Goal: Navigation & Orientation: Find specific page/section

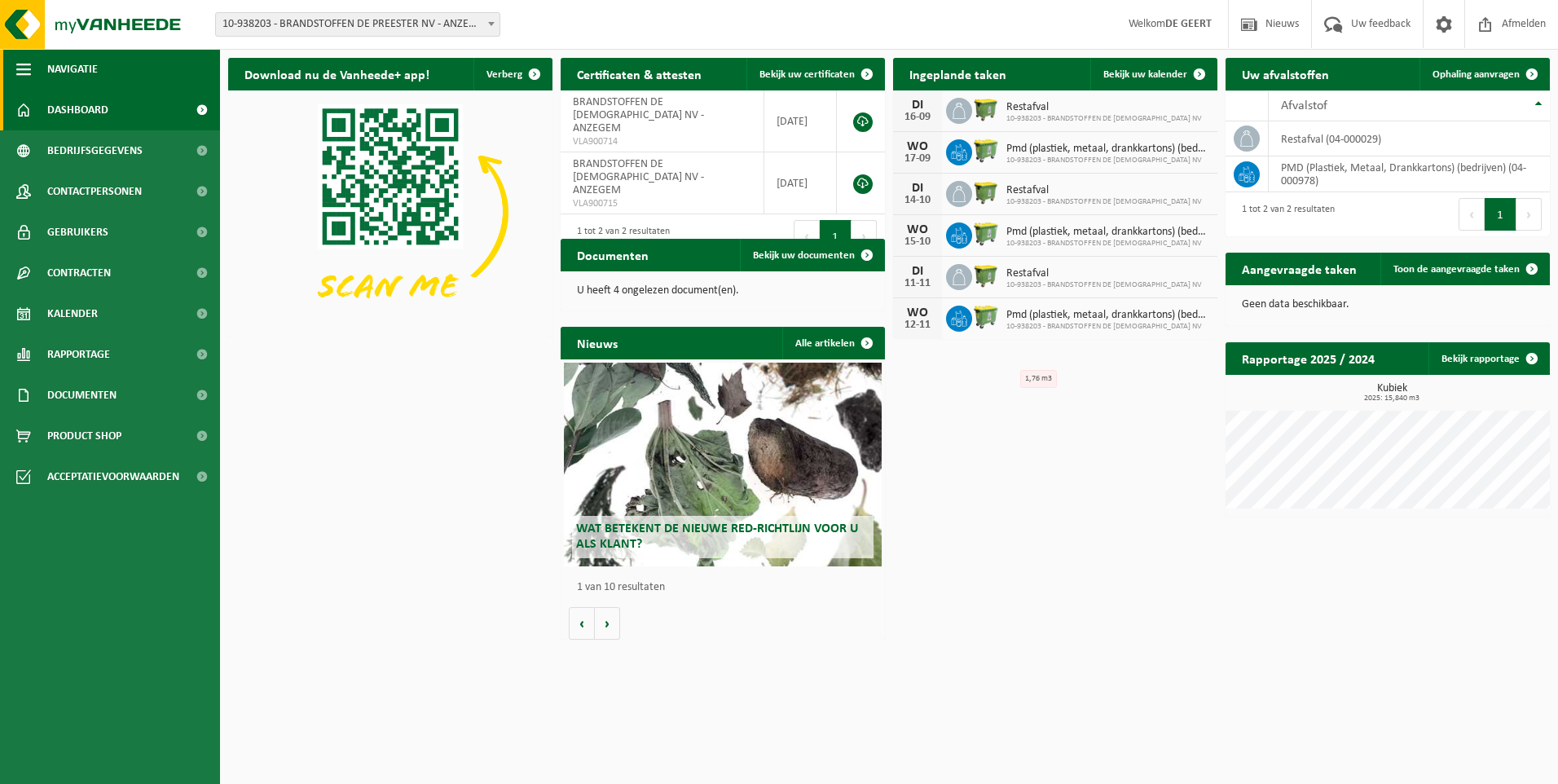
click at [92, 70] on span "Navigatie" at bounding box center [72, 69] width 50 height 41
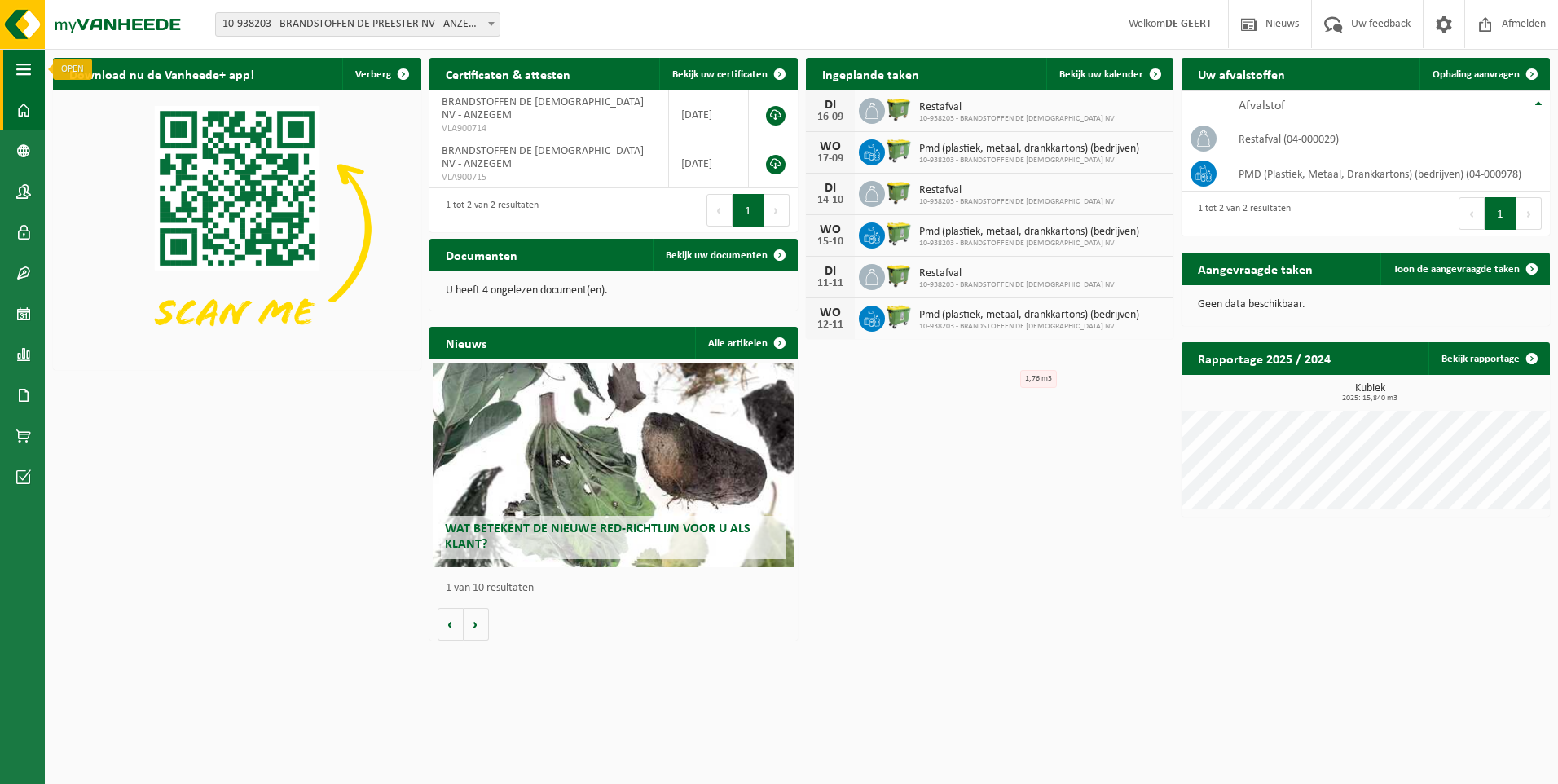
click at [18, 79] on span "button" at bounding box center [23, 69] width 15 height 41
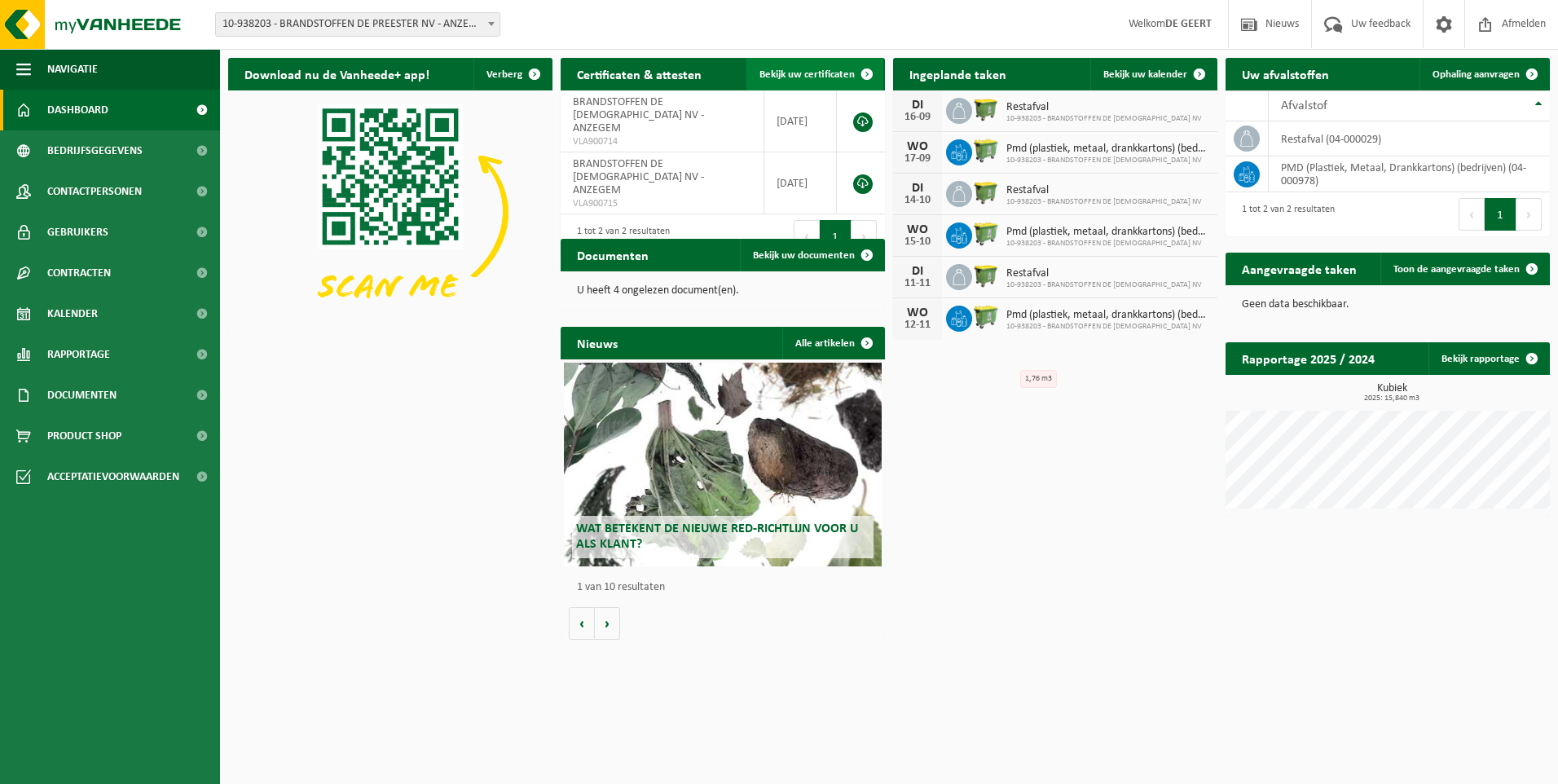
click at [861, 73] on span at bounding box center [866, 74] width 33 height 33
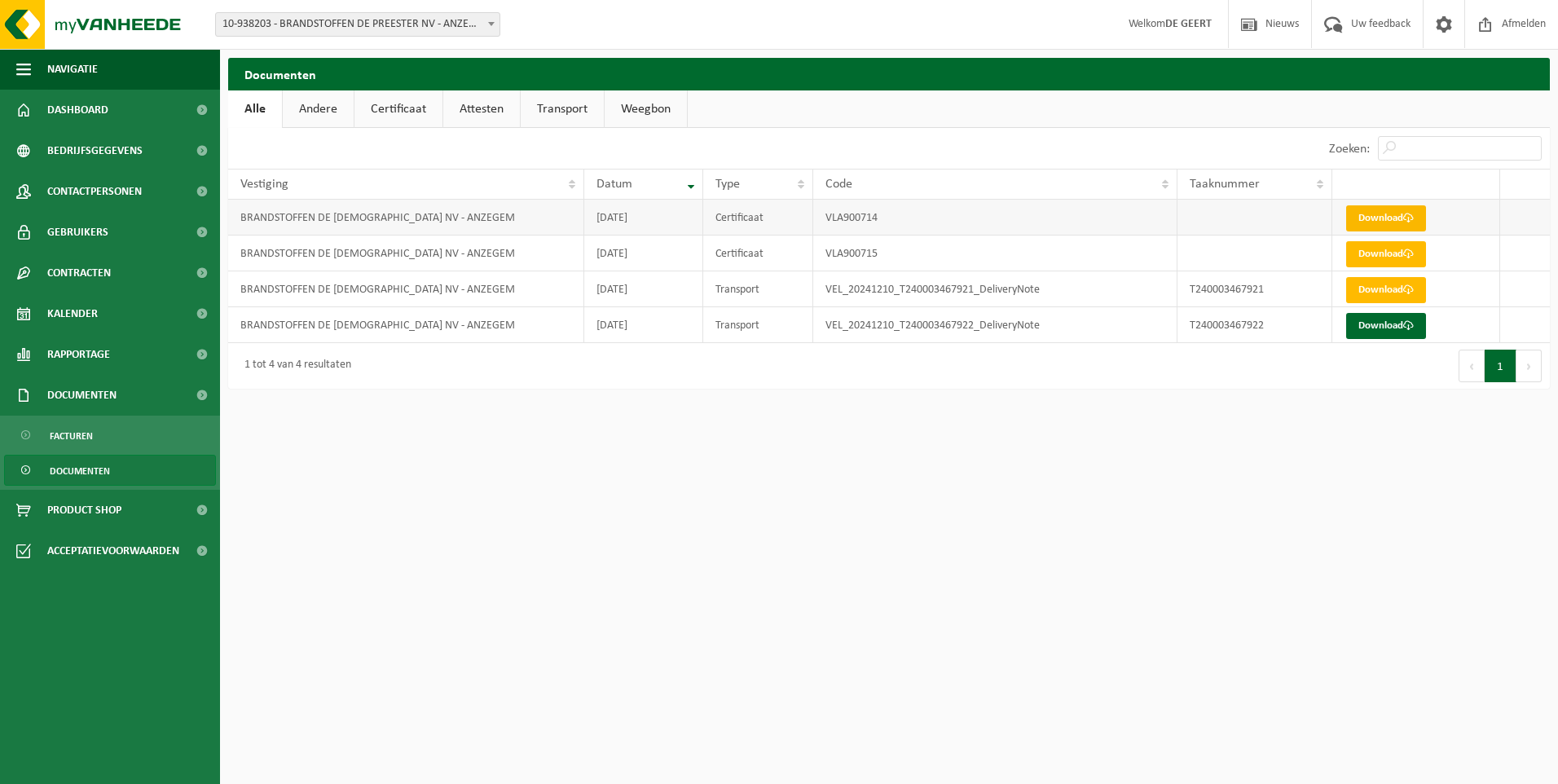
click at [1388, 213] on link "Download" at bounding box center [1386, 219] width 80 height 26
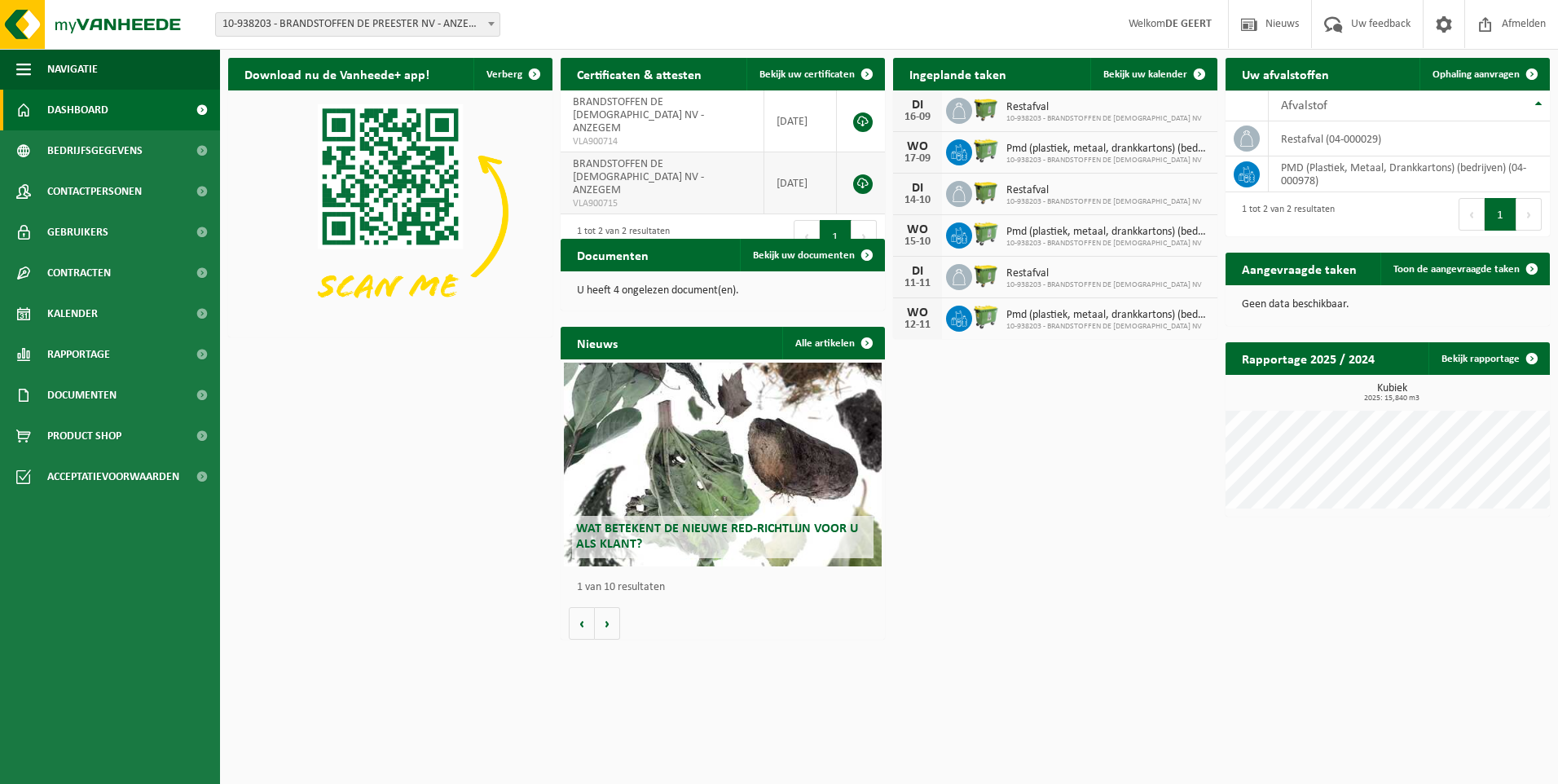
click at [865, 175] on link at bounding box center [863, 184] width 19 height 19
click at [863, 112] on link at bounding box center [863, 122] width 19 height 19
click at [868, 220] on button "Volgende" at bounding box center [864, 235] width 26 height 33
click at [814, 250] on span "Bekijk uw documenten" at bounding box center [804, 256] width 101 height 11
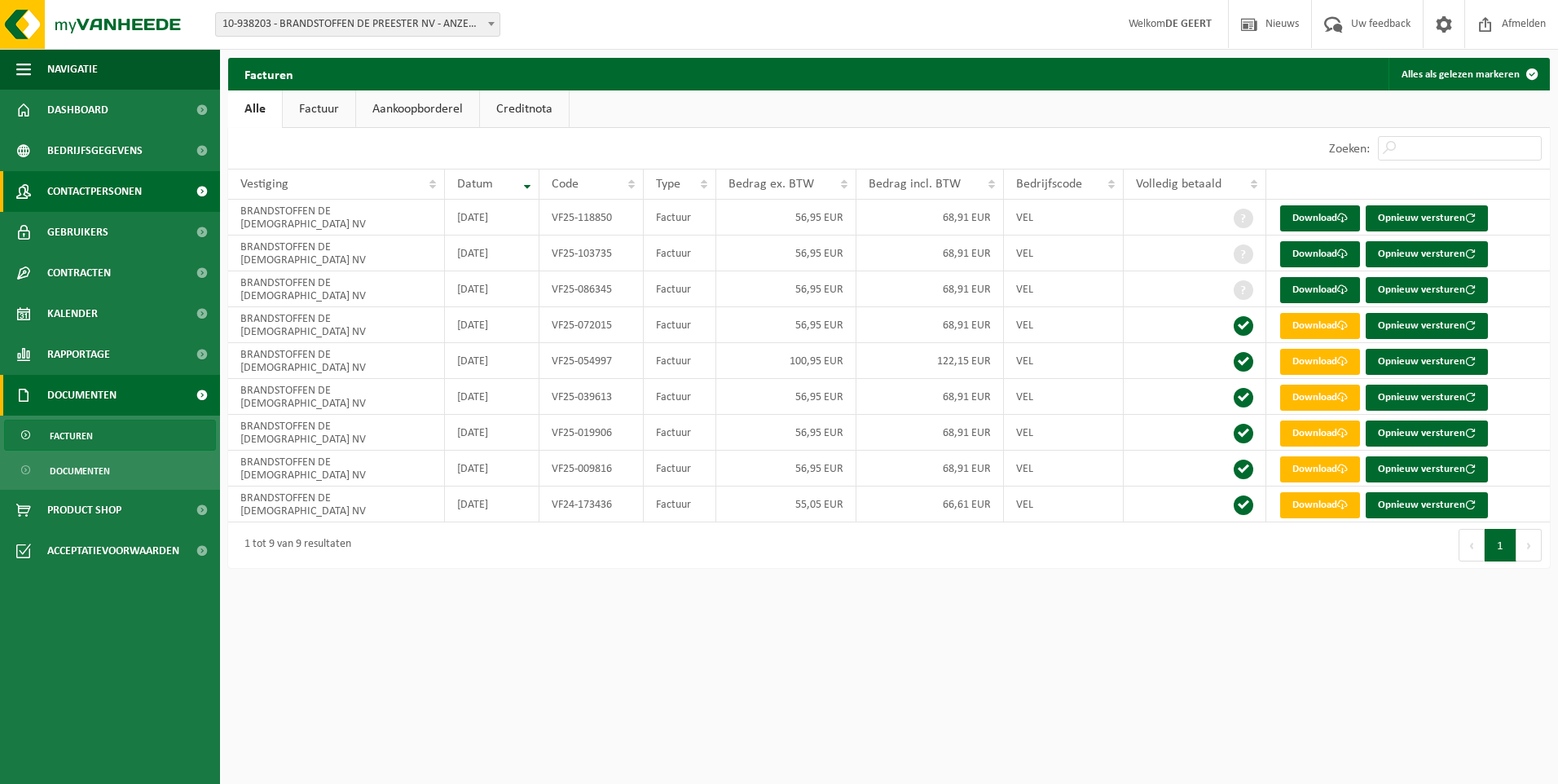
click at [92, 197] on span "Contactpersonen" at bounding box center [94, 191] width 94 height 41
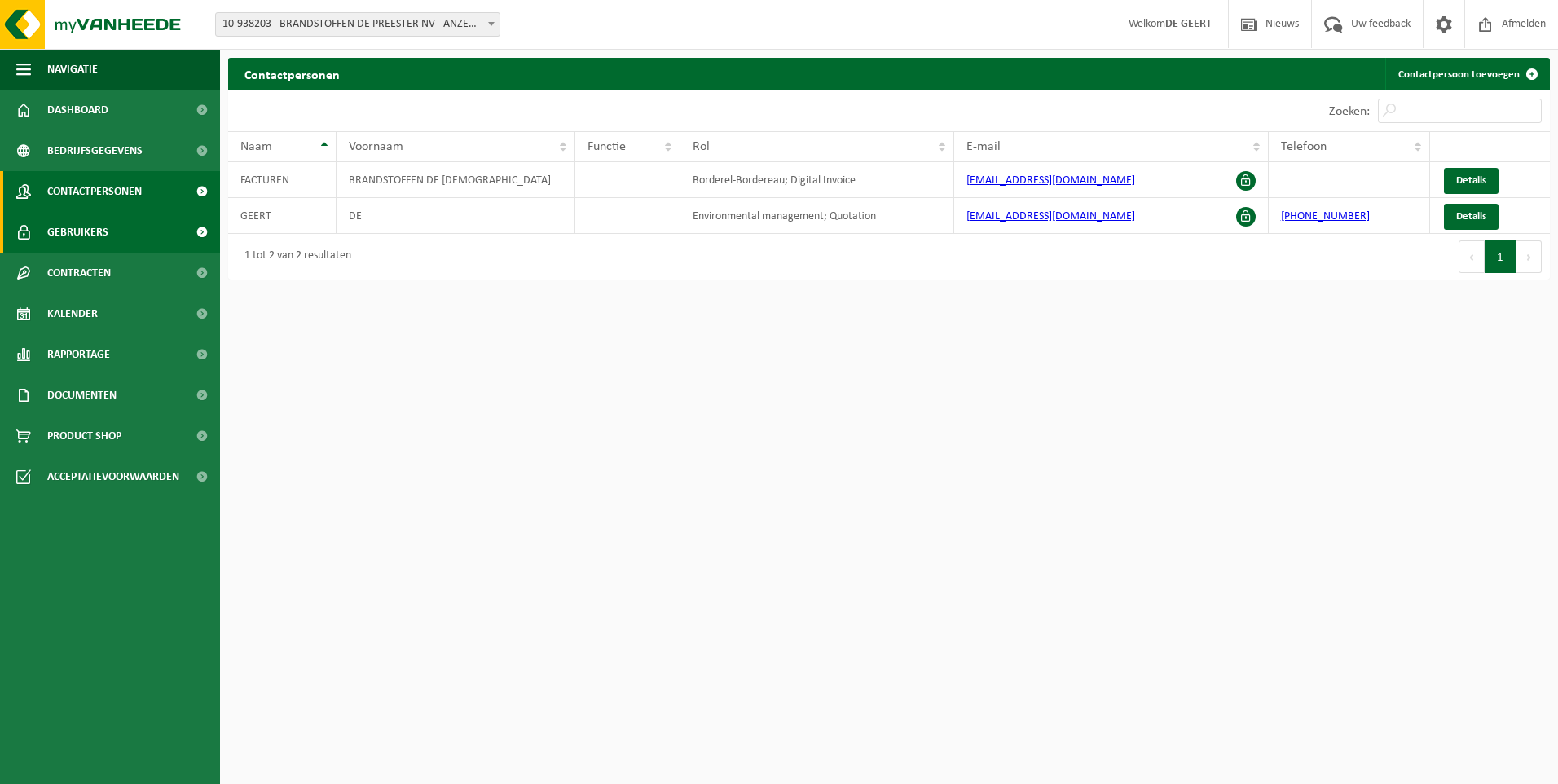
click at [68, 234] on span "Gebruikers" at bounding box center [78, 232] width 61 height 41
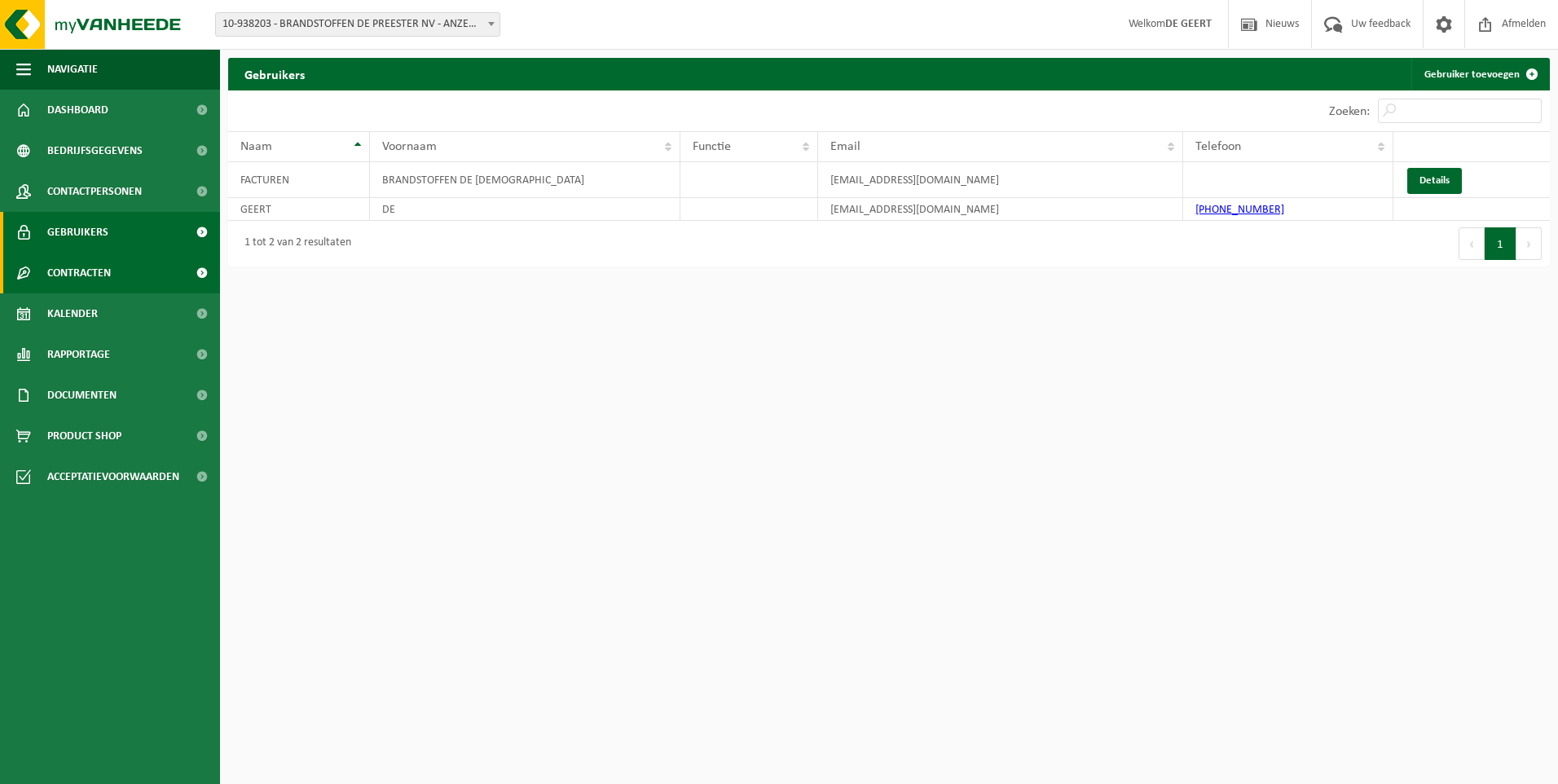
click at [80, 273] on span "Contracten" at bounding box center [79, 273] width 64 height 41
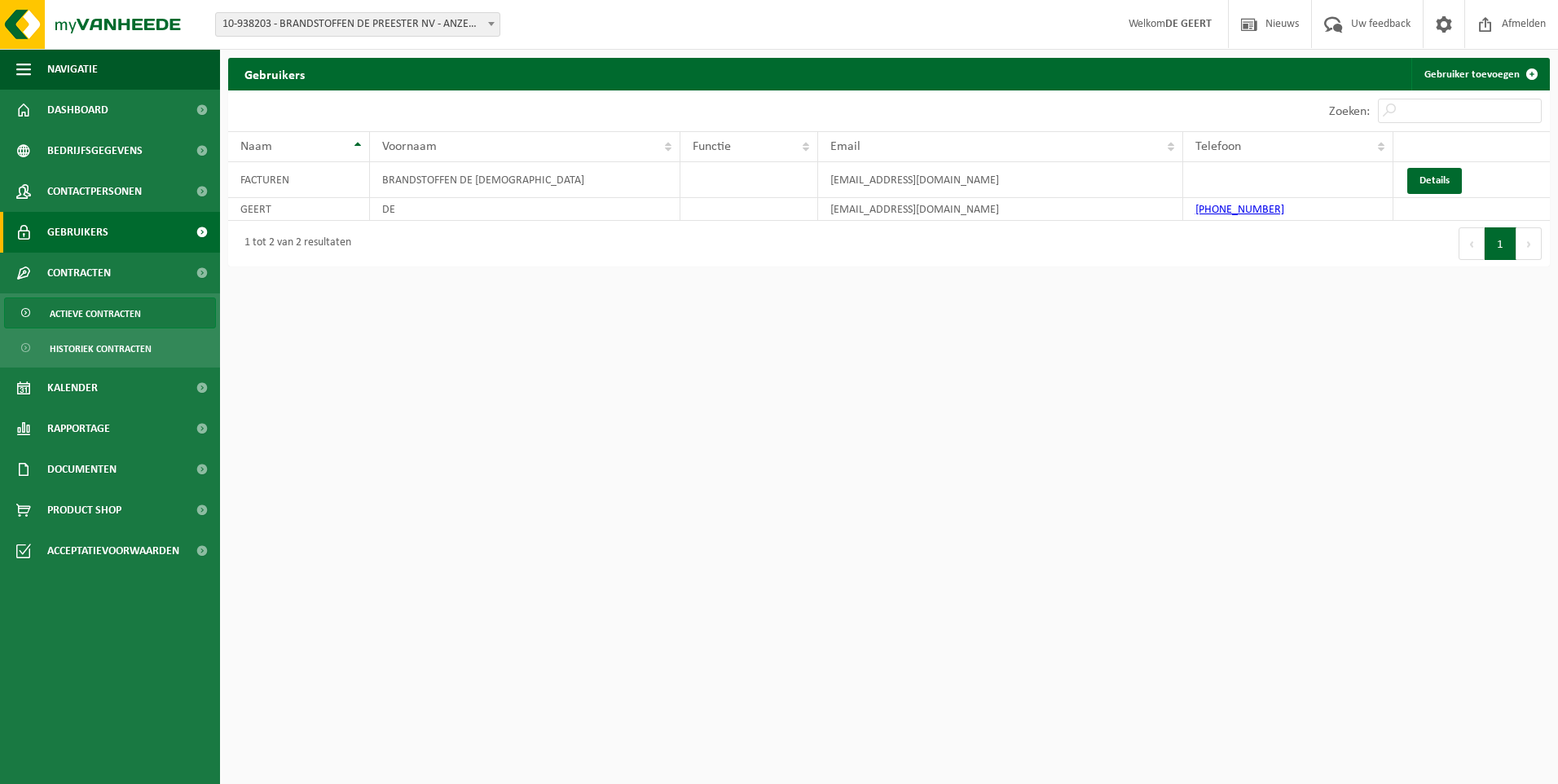
click at [91, 317] on span "Actieve contracten" at bounding box center [94, 313] width 91 height 31
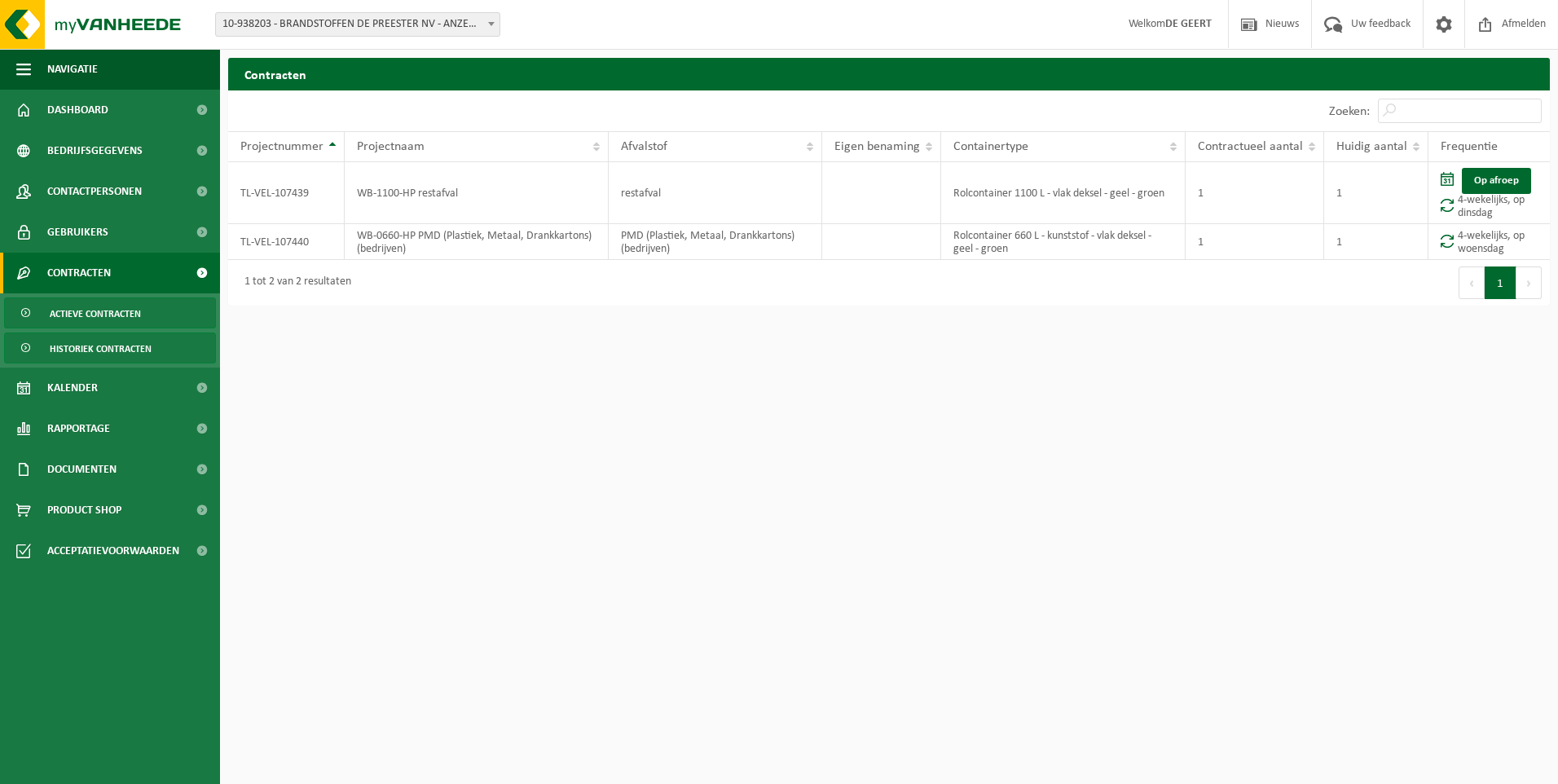
click at [96, 349] on span "Historiek contracten" at bounding box center [100, 348] width 101 height 31
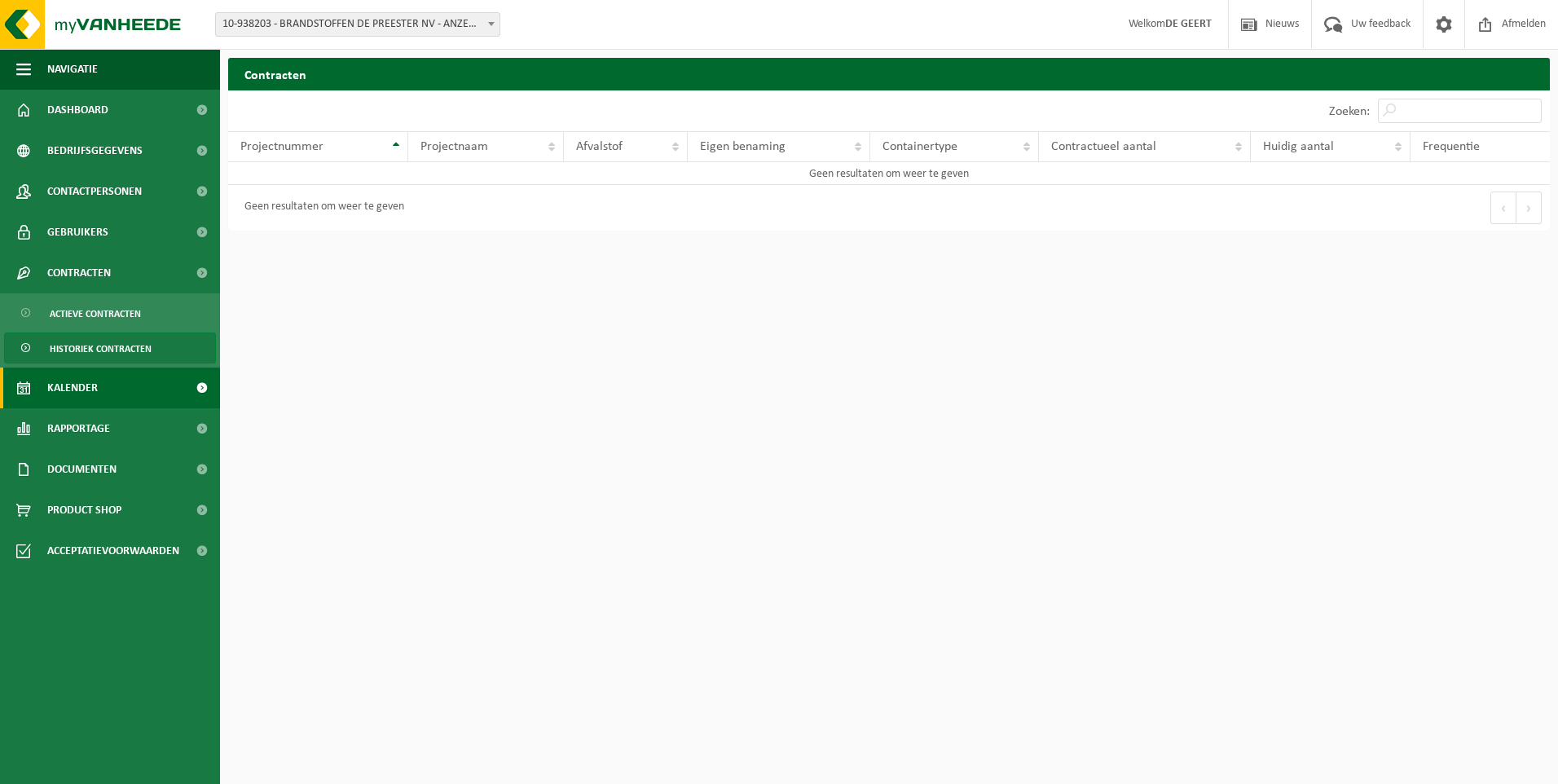
click at [69, 382] on span "Kalender" at bounding box center [72, 388] width 50 height 41
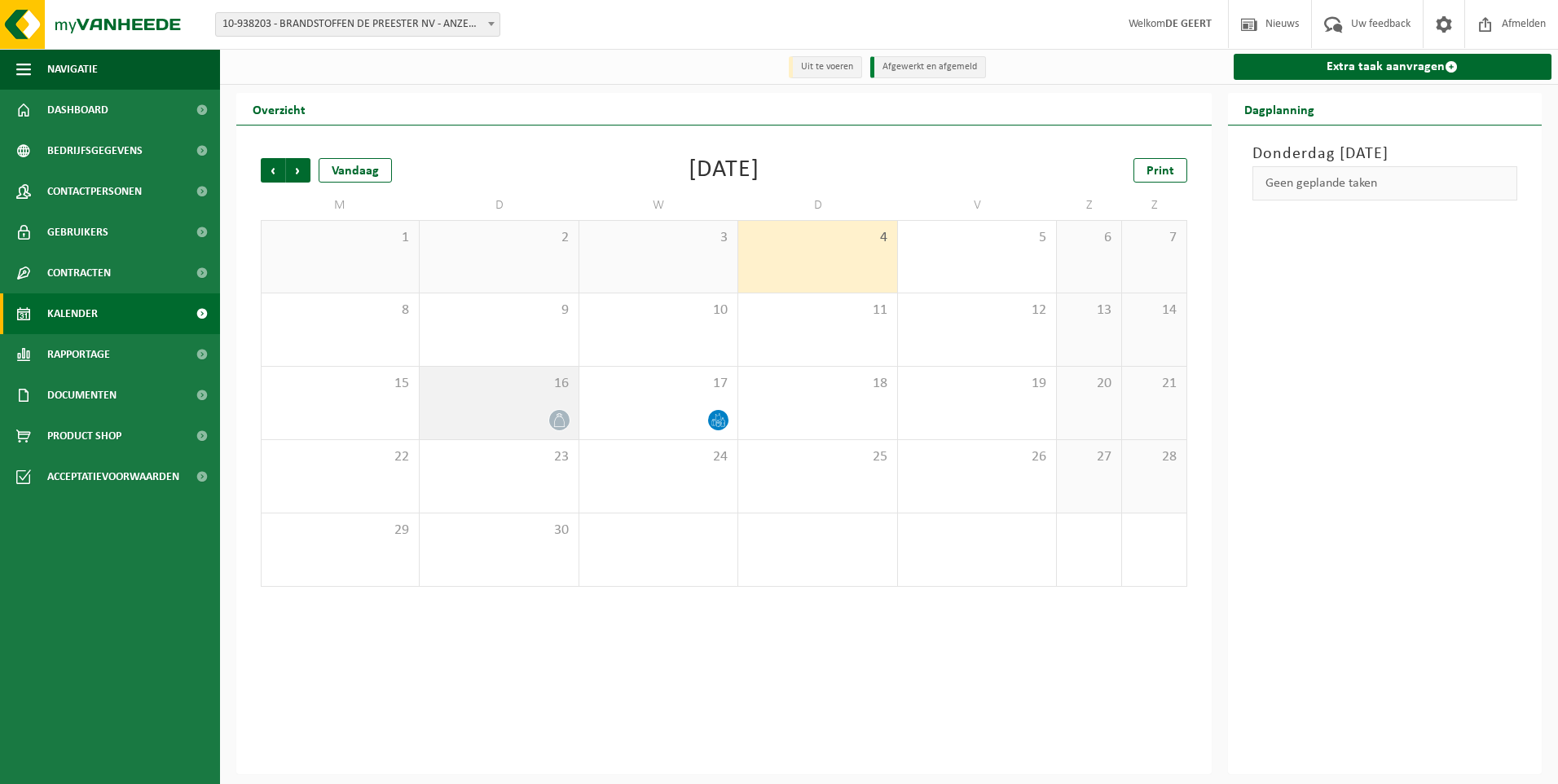
click at [500, 415] on div at bounding box center [498, 420] width 142 height 22
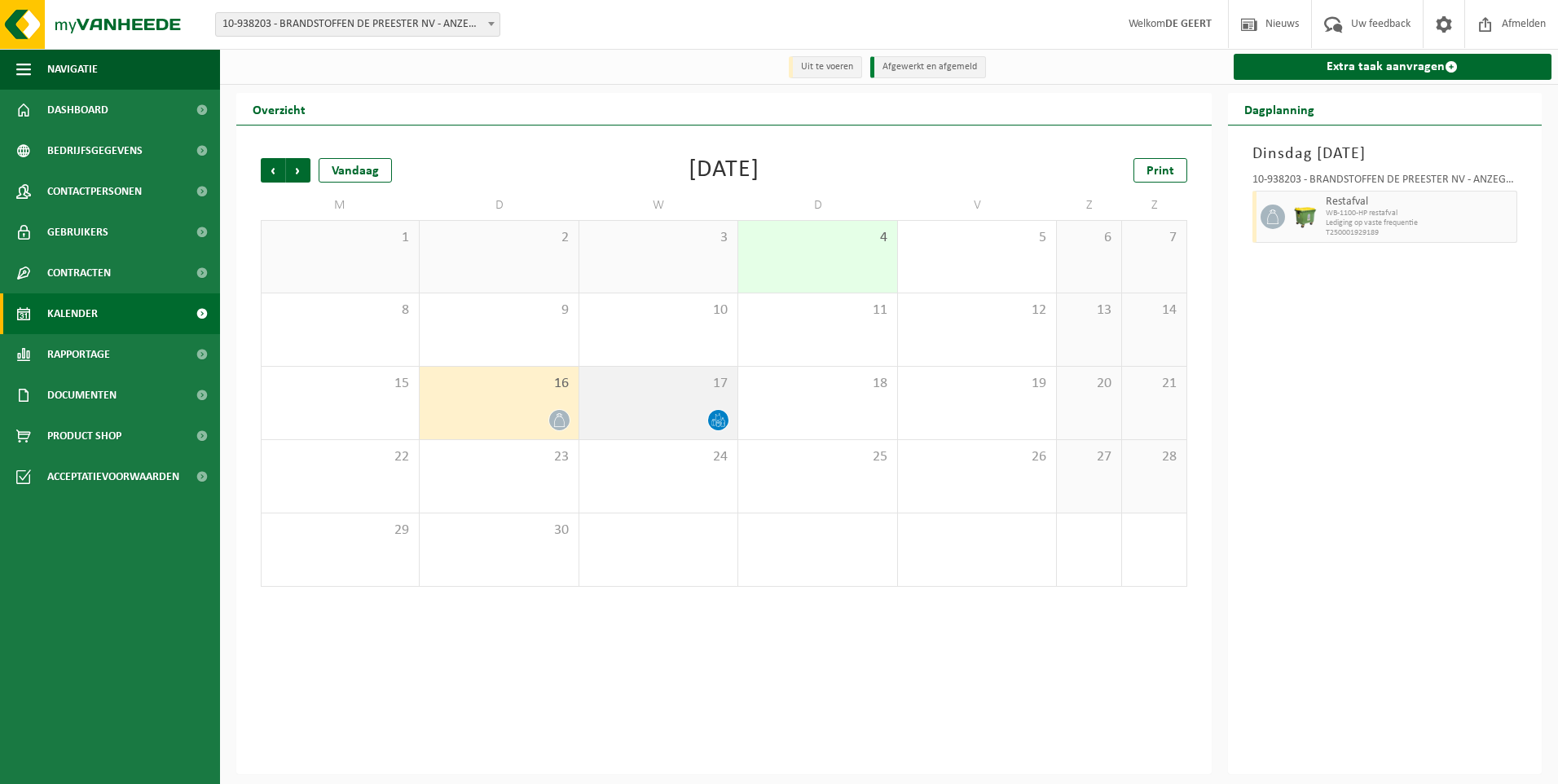
click at [690, 391] on span "17" at bounding box center [658, 384] width 142 height 18
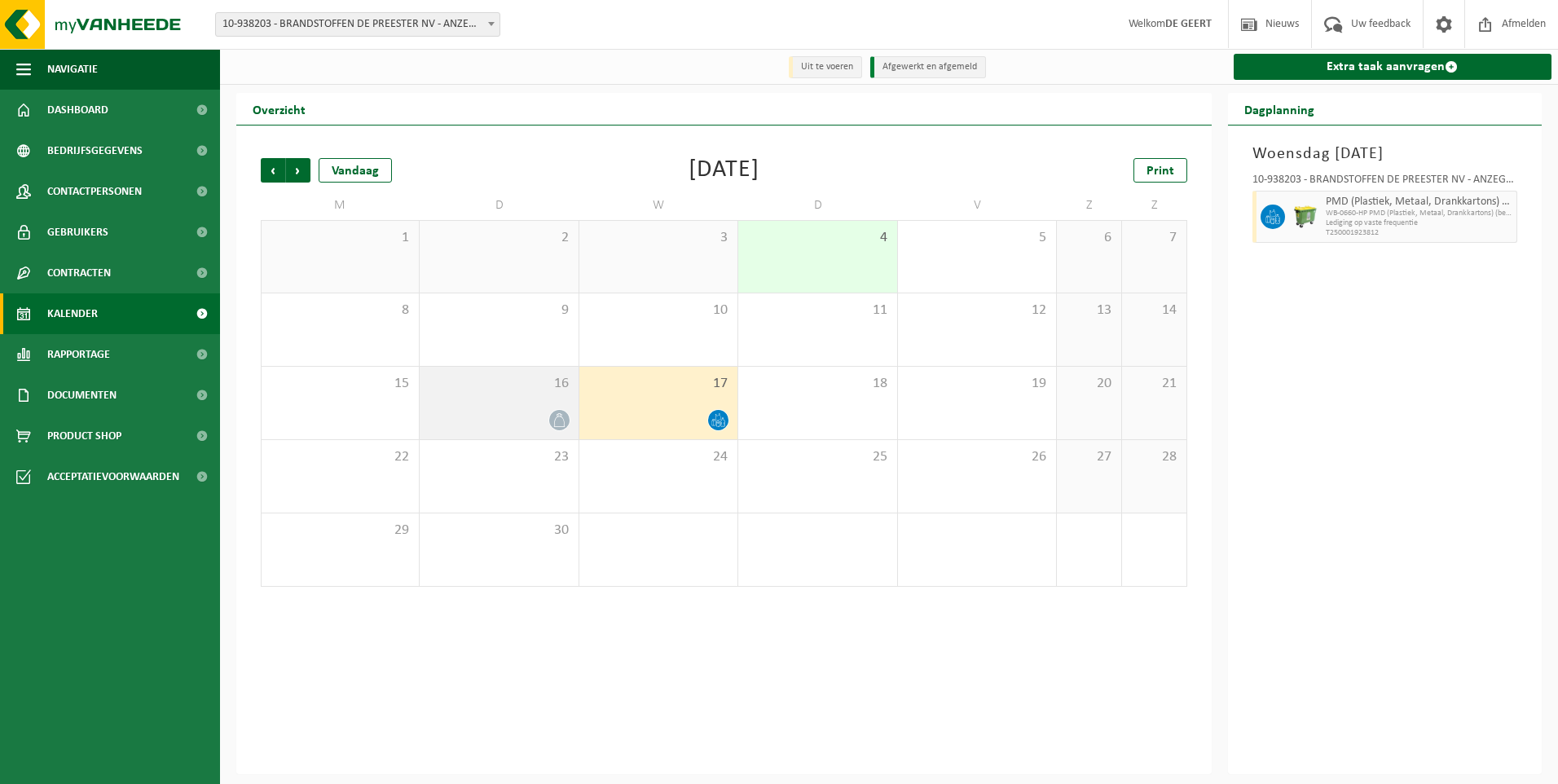
click at [528, 406] on div "16" at bounding box center [498, 403] width 158 height 72
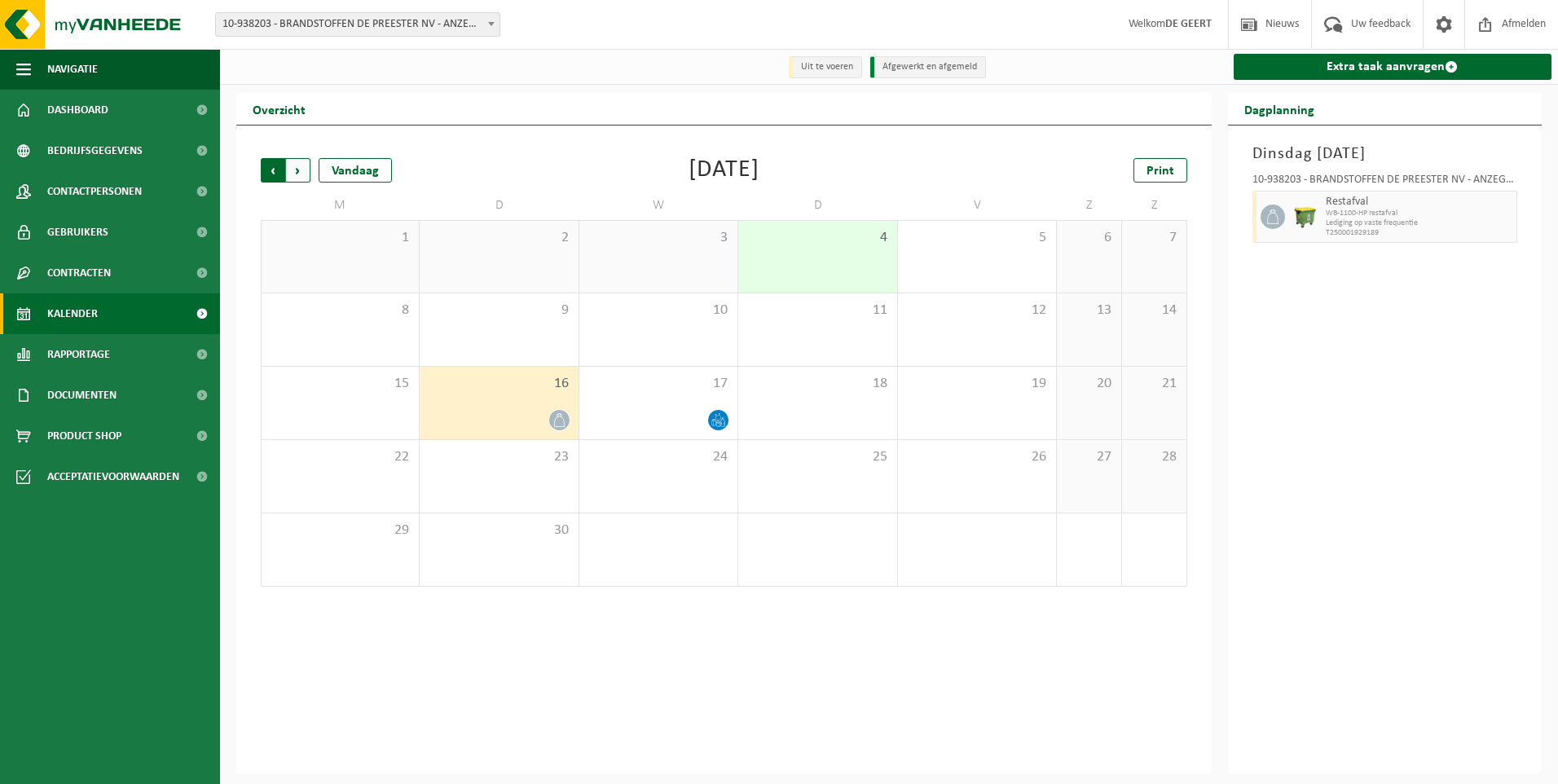
click at [300, 172] on span "Volgende" at bounding box center [298, 170] width 25 height 25
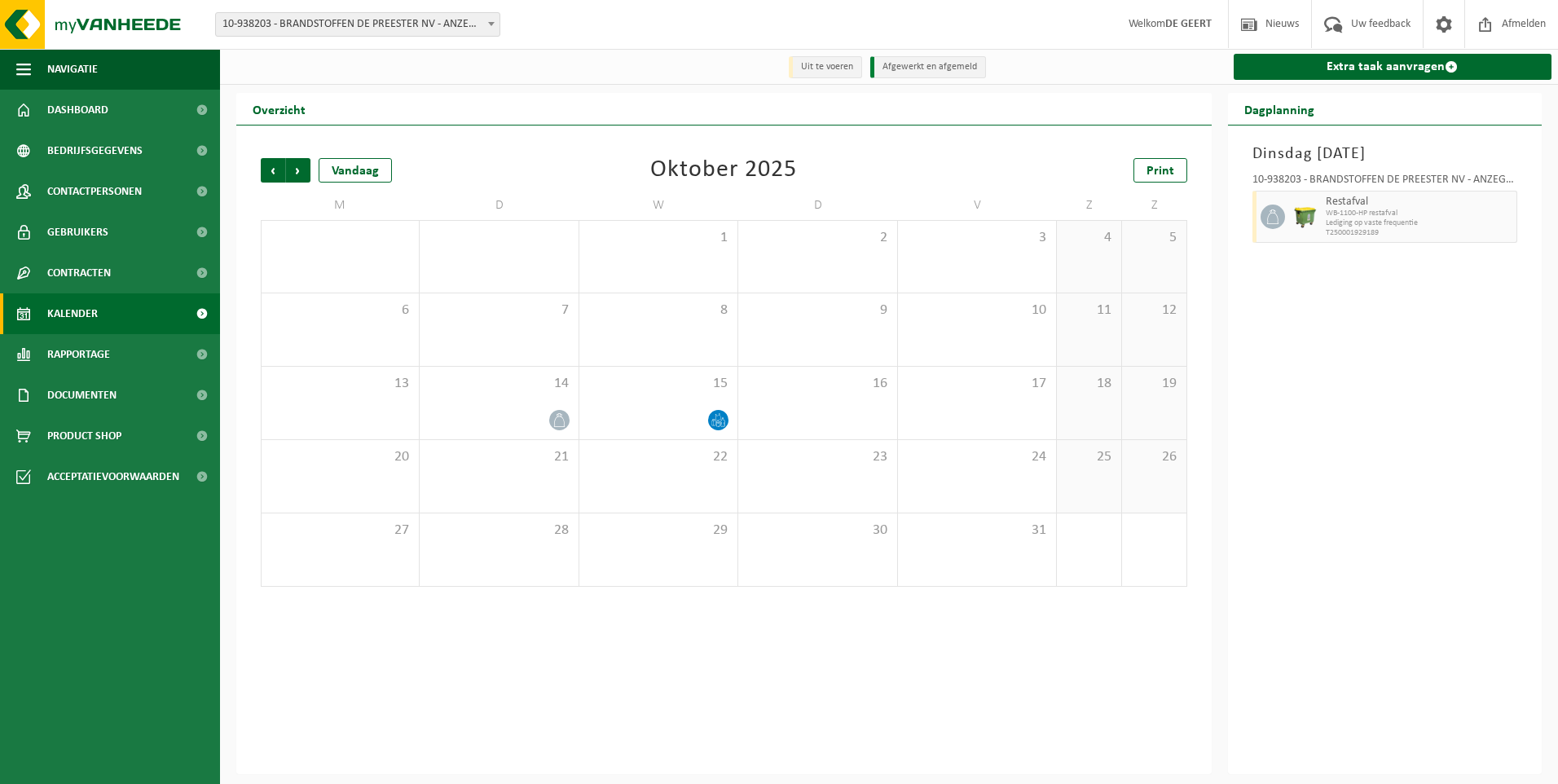
click at [300, 172] on span "Volgende" at bounding box center [298, 170] width 25 height 25
click at [133, 353] on link "Rapportage" at bounding box center [109, 355] width 220 height 41
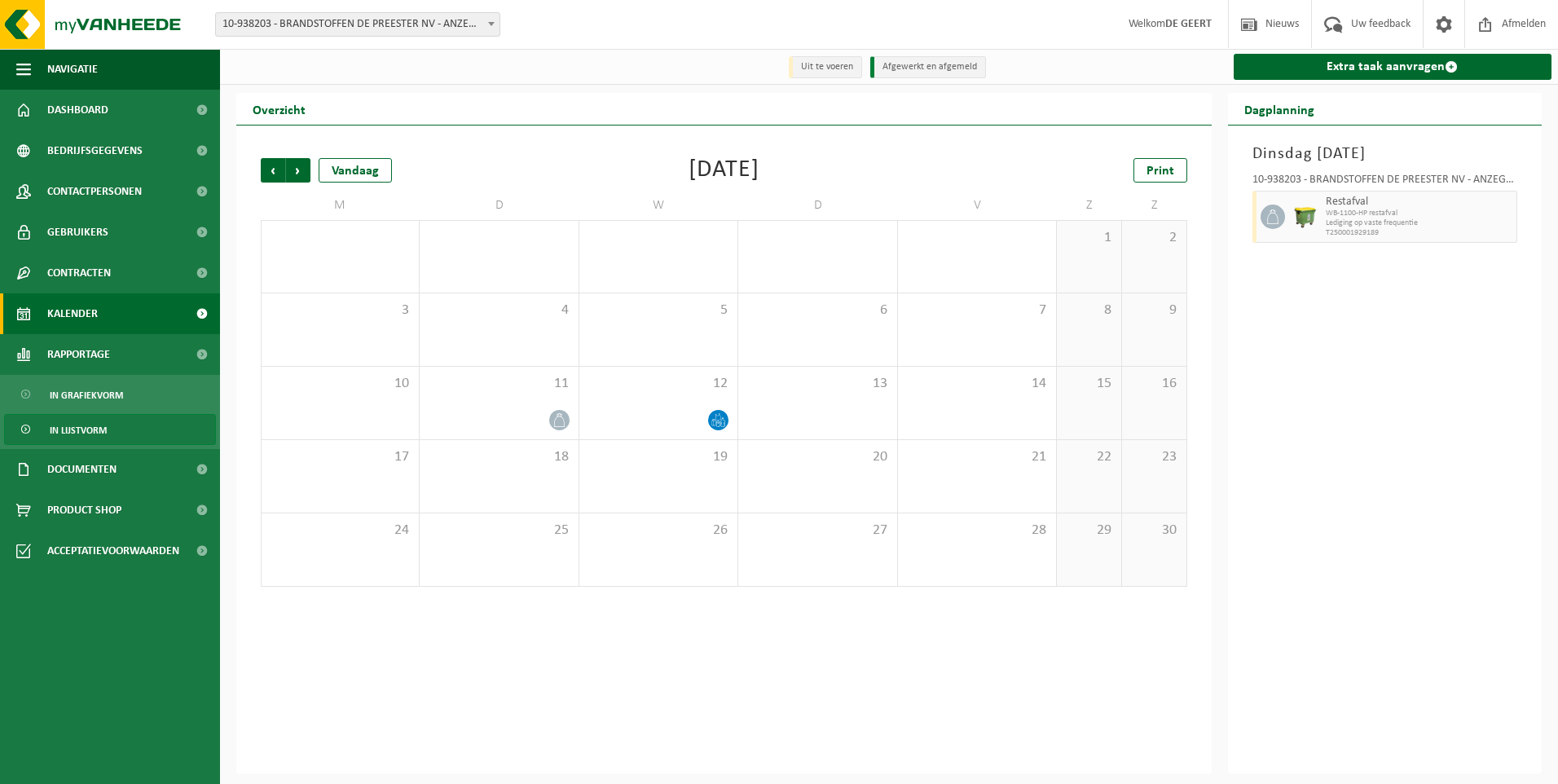
click at [76, 423] on span "In lijstvorm" at bounding box center [78, 429] width 57 height 31
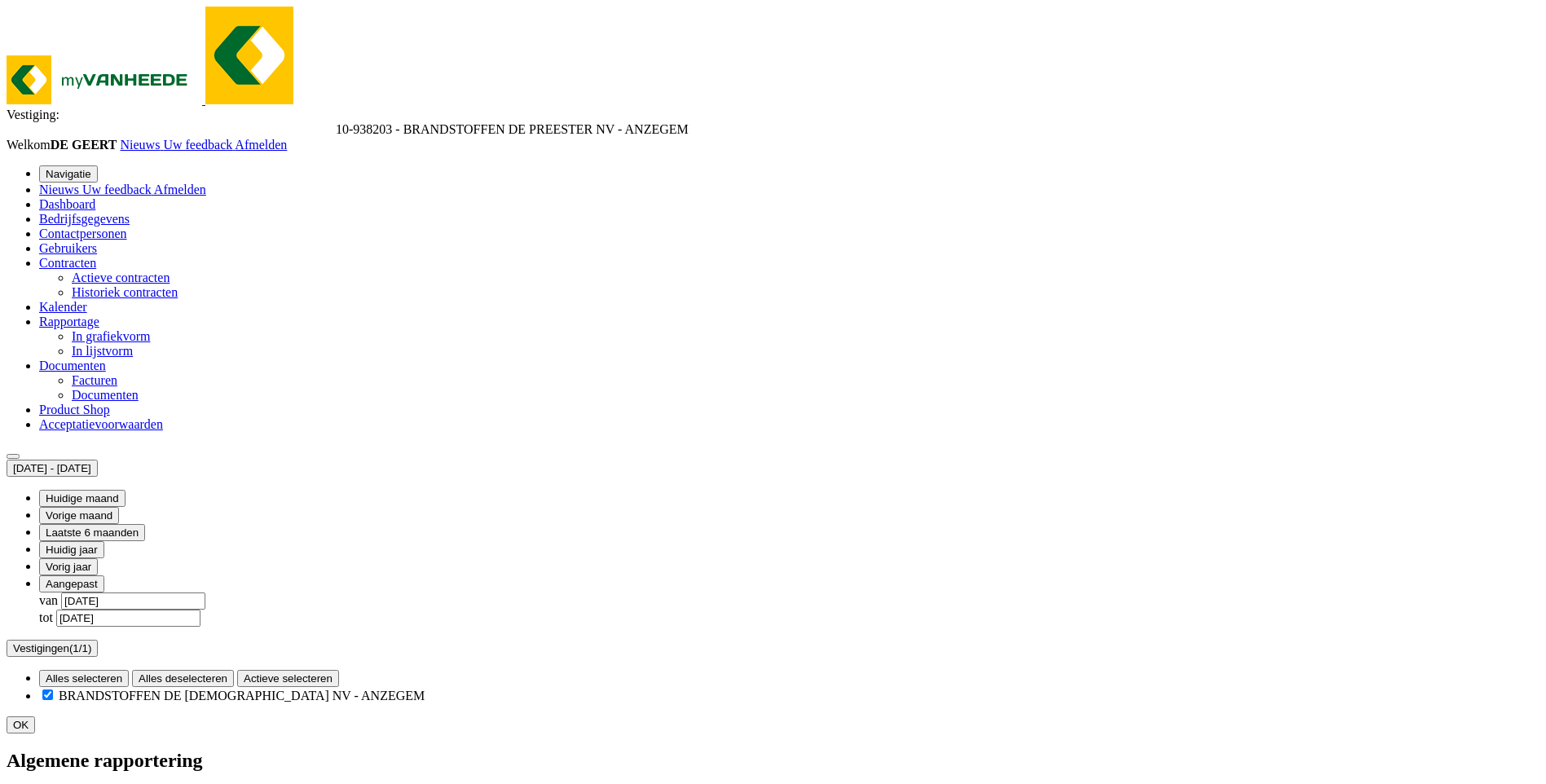
click at [75, 328] on span "Rapportage" at bounding box center [69, 322] width 60 height 14
click at [87, 314] on span "Kalender" at bounding box center [63, 307] width 49 height 14
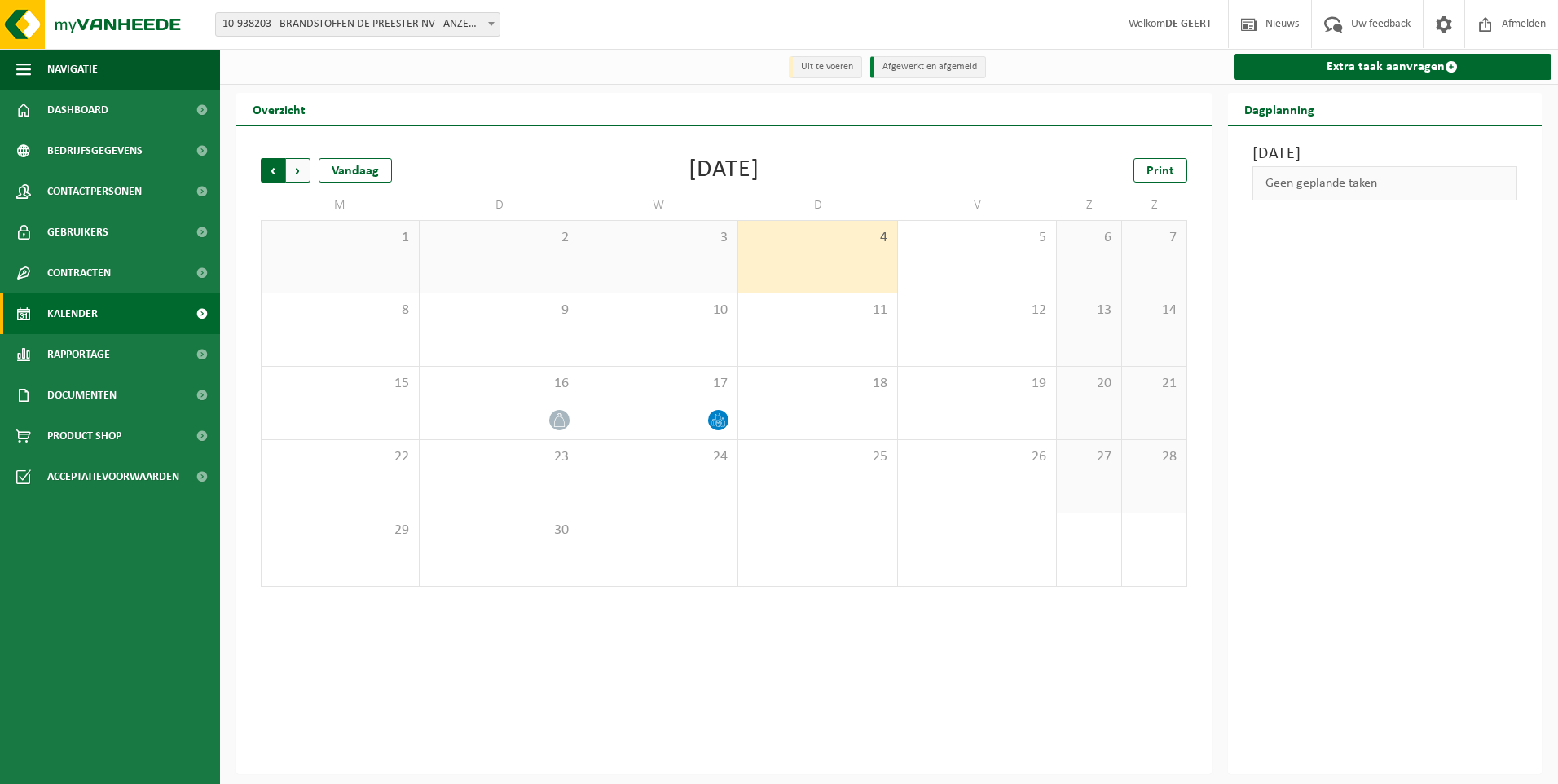
click at [296, 164] on span "Volgende" at bounding box center [298, 170] width 25 height 25
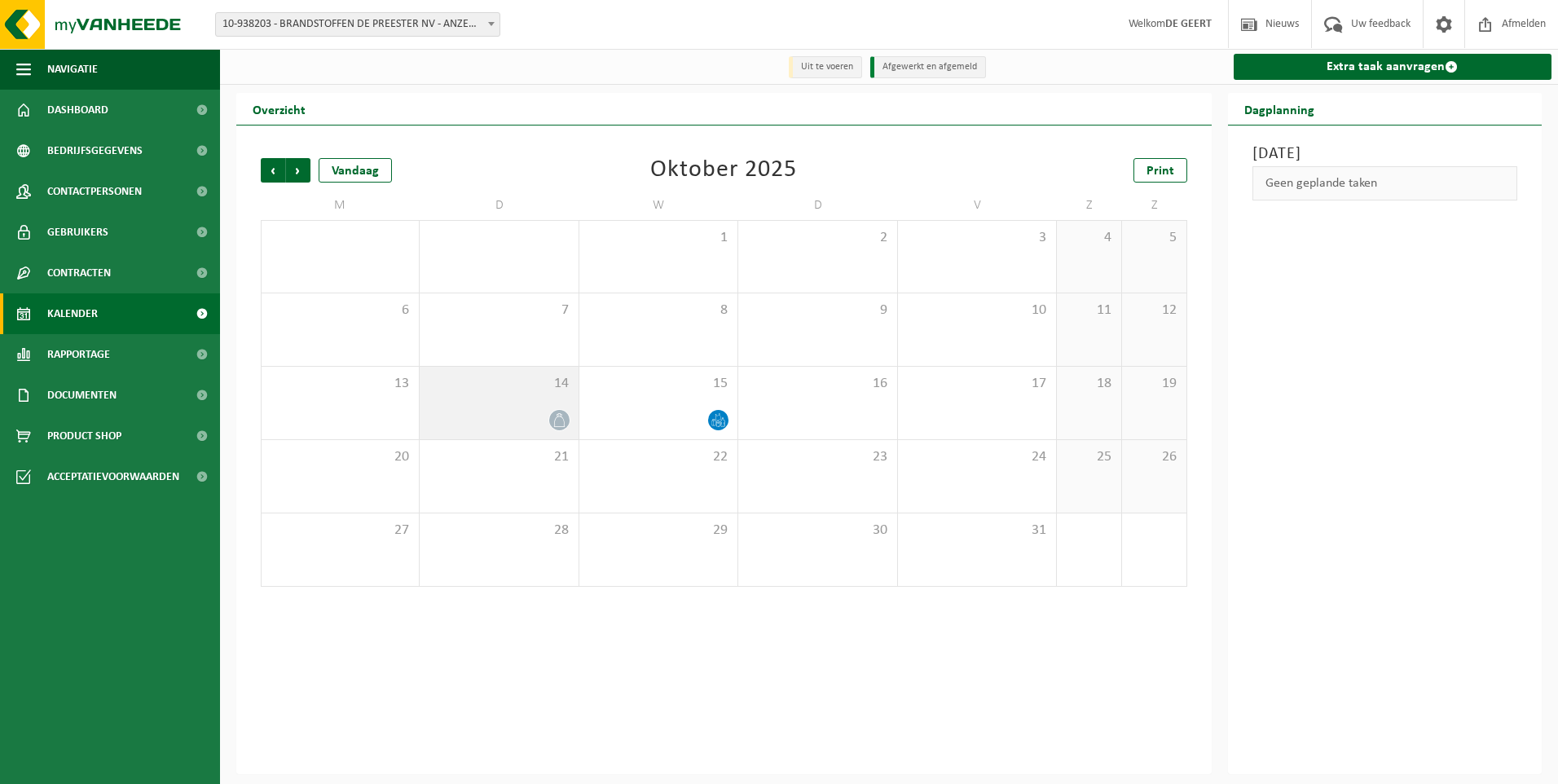
click at [506, 408] on div "14" at bounding box center [498, 403] width 158 height 72
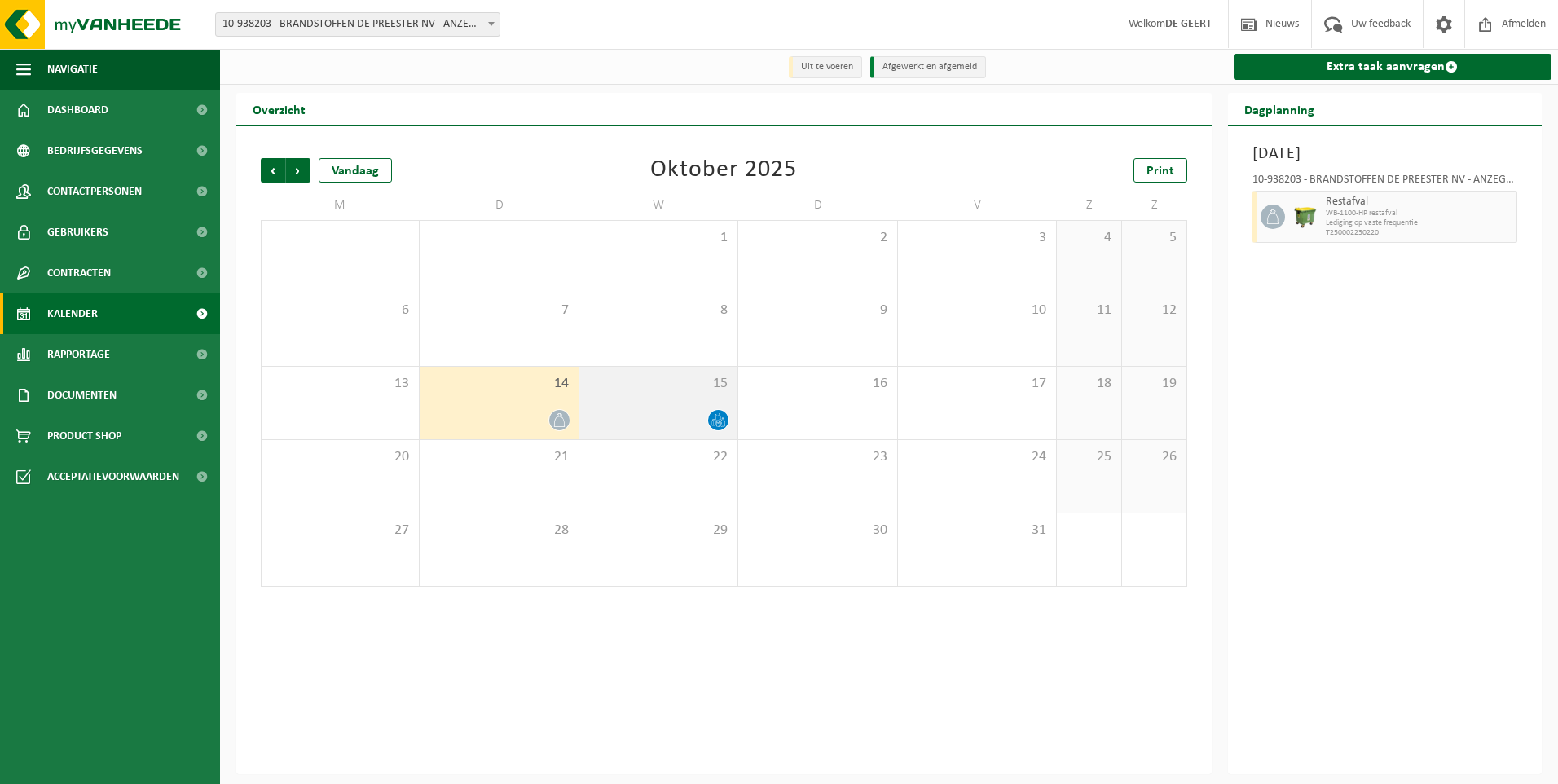
click at [632, 399] on div "15" at bounding box center [658, 403] width 158 height 72
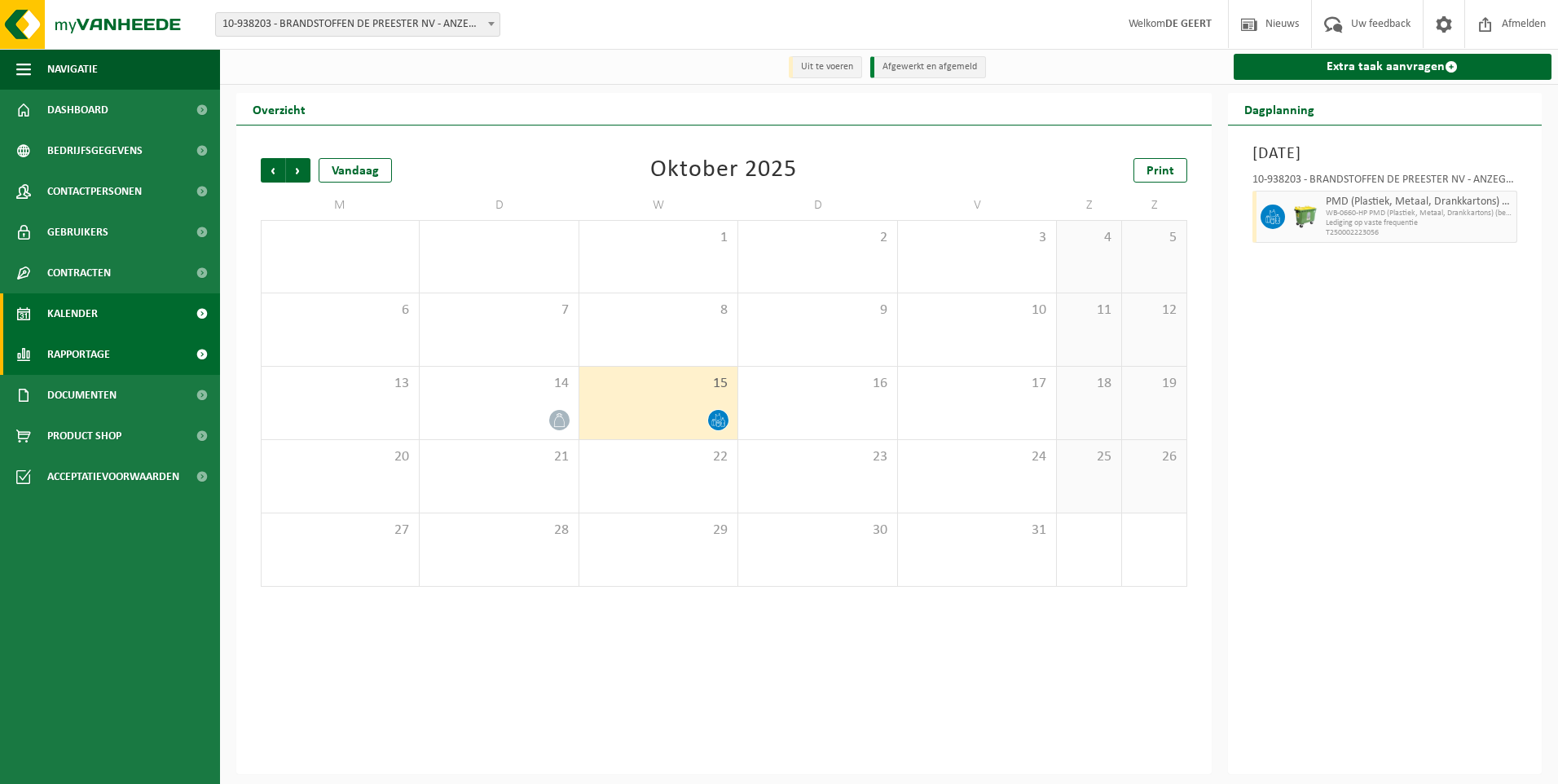
click at [74, 350] on span "Rapportage" at bounding box center [79, 355] width 63 height 41
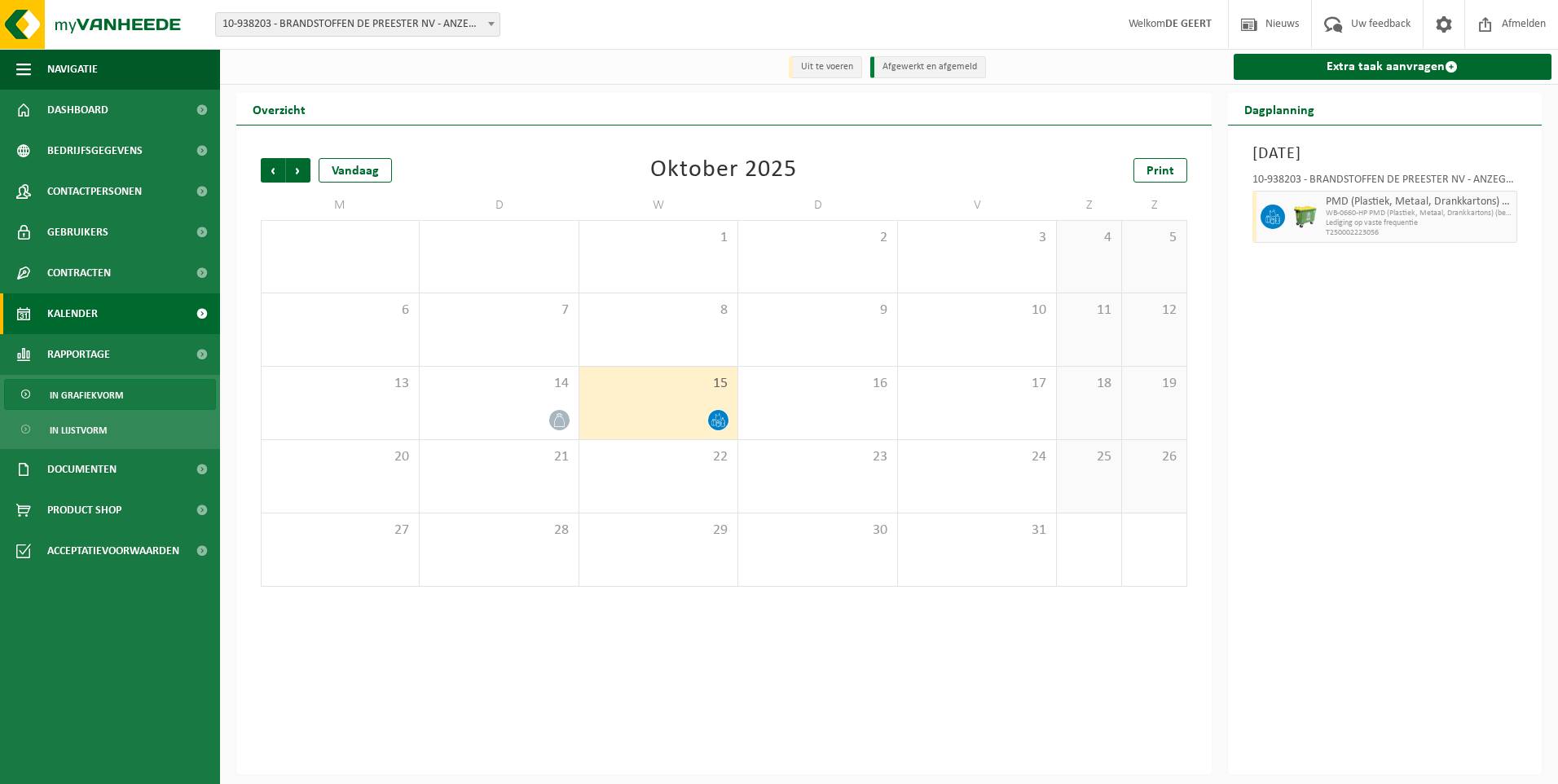
click at [75, 392] on span "In grafiekvorm" at bounding box center [86, 395] width 73 height 31
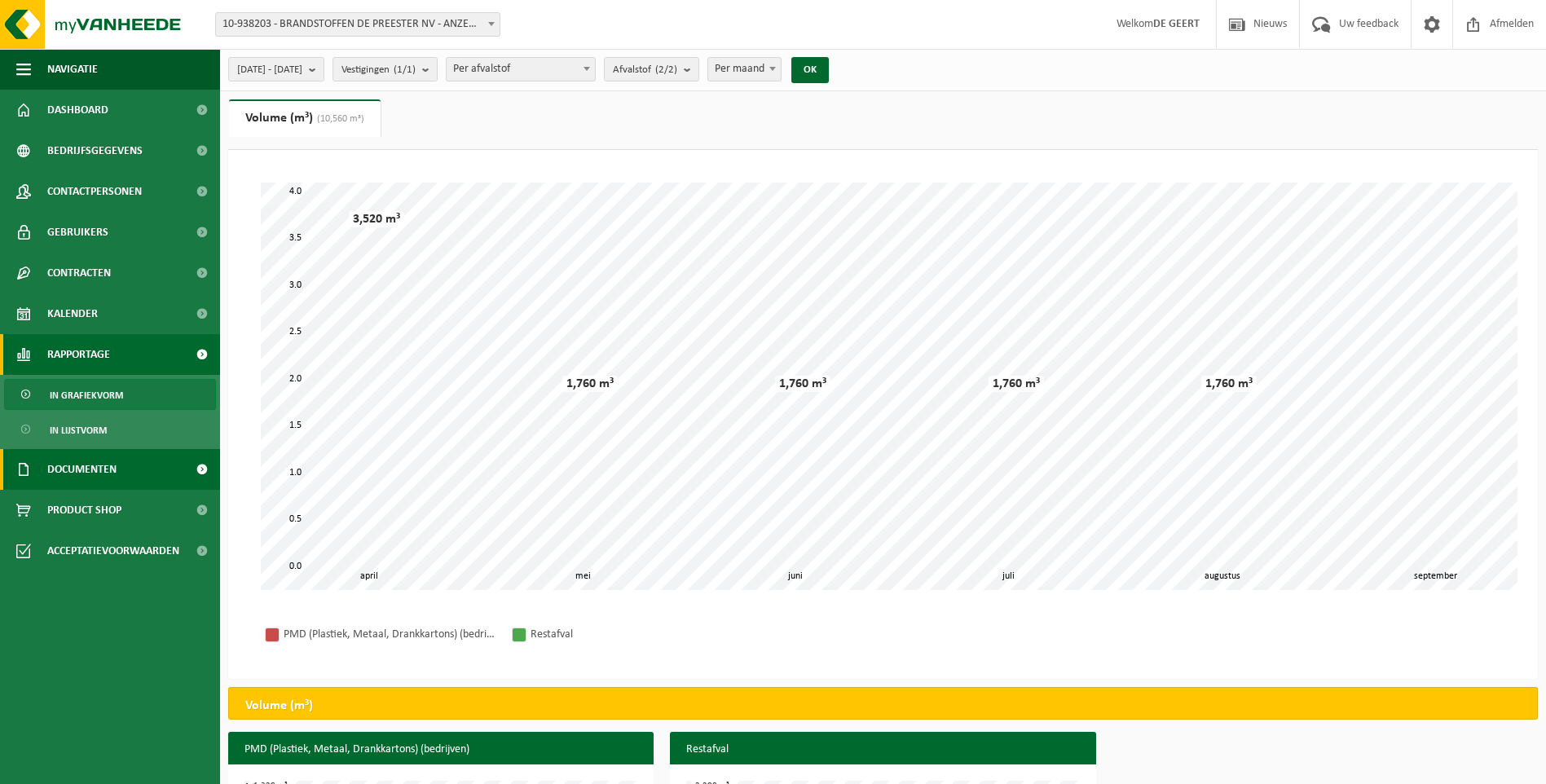
click at [41, 472] on link "Documenten" at bounding box center [109, 469] width 220 height 41
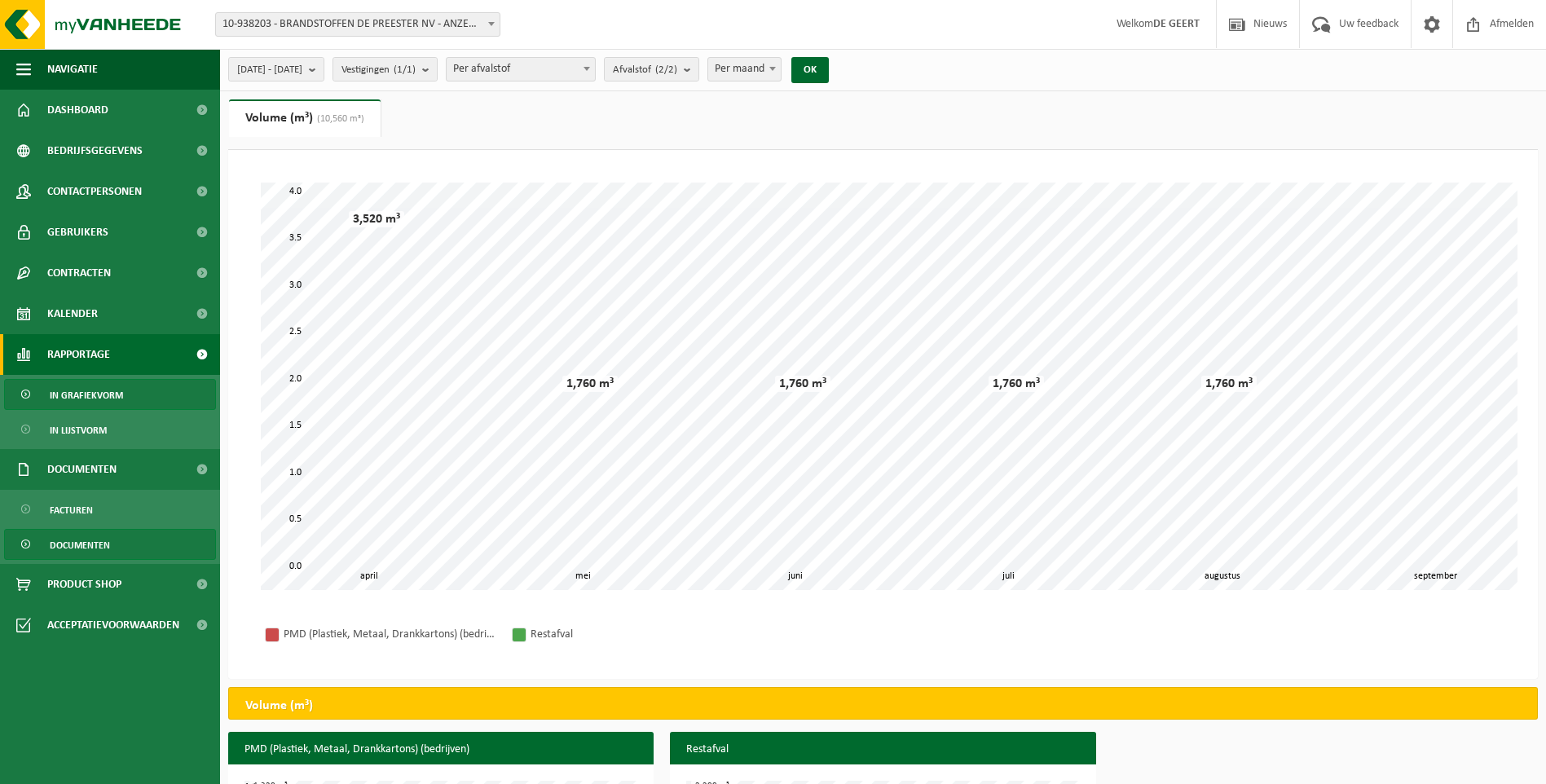
click at [59, 544] on span "Documenten" at bounding box center [79, 544] width 60 height 31
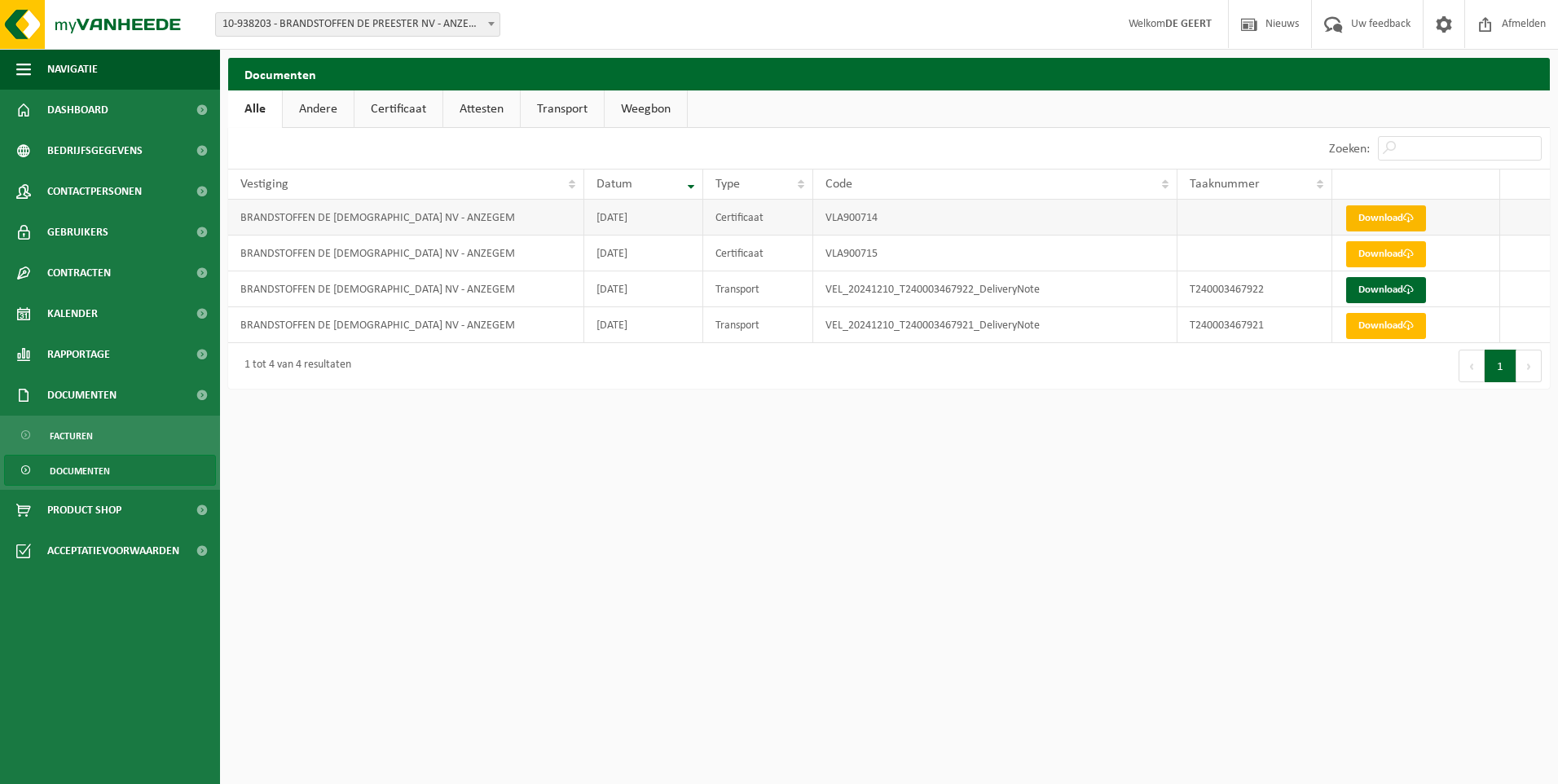
click at [1382, 217] on link "Download" at bounding box center [1386, 219] width 80 height 26
click at [110, 506] on span "Product Shop" at bounding box center [85, 510] width 74 height 41
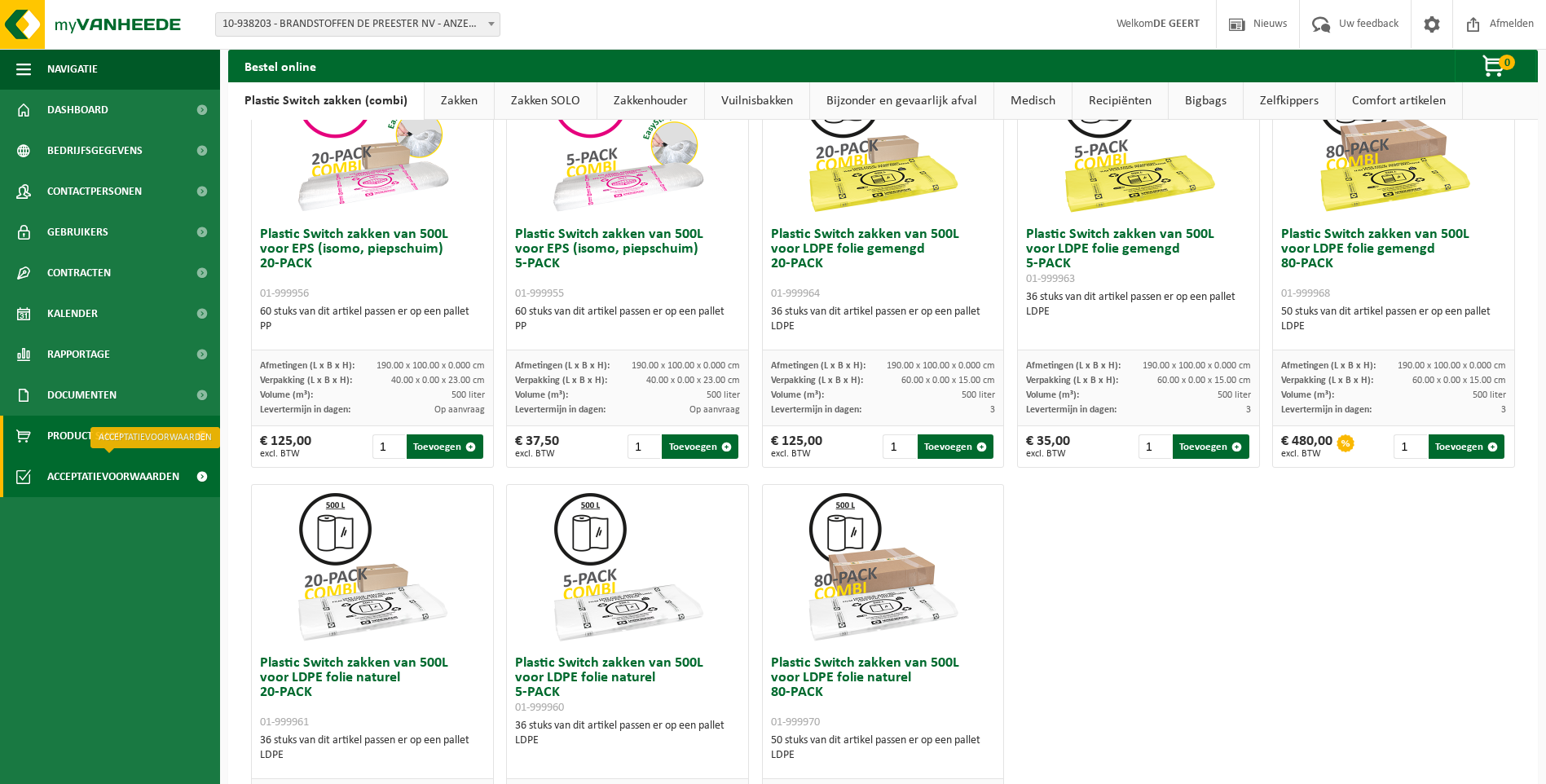
click at [123, 487] on span "Acceptatievoorwaarden" at bounding box center [114, 476] width 132 height 41
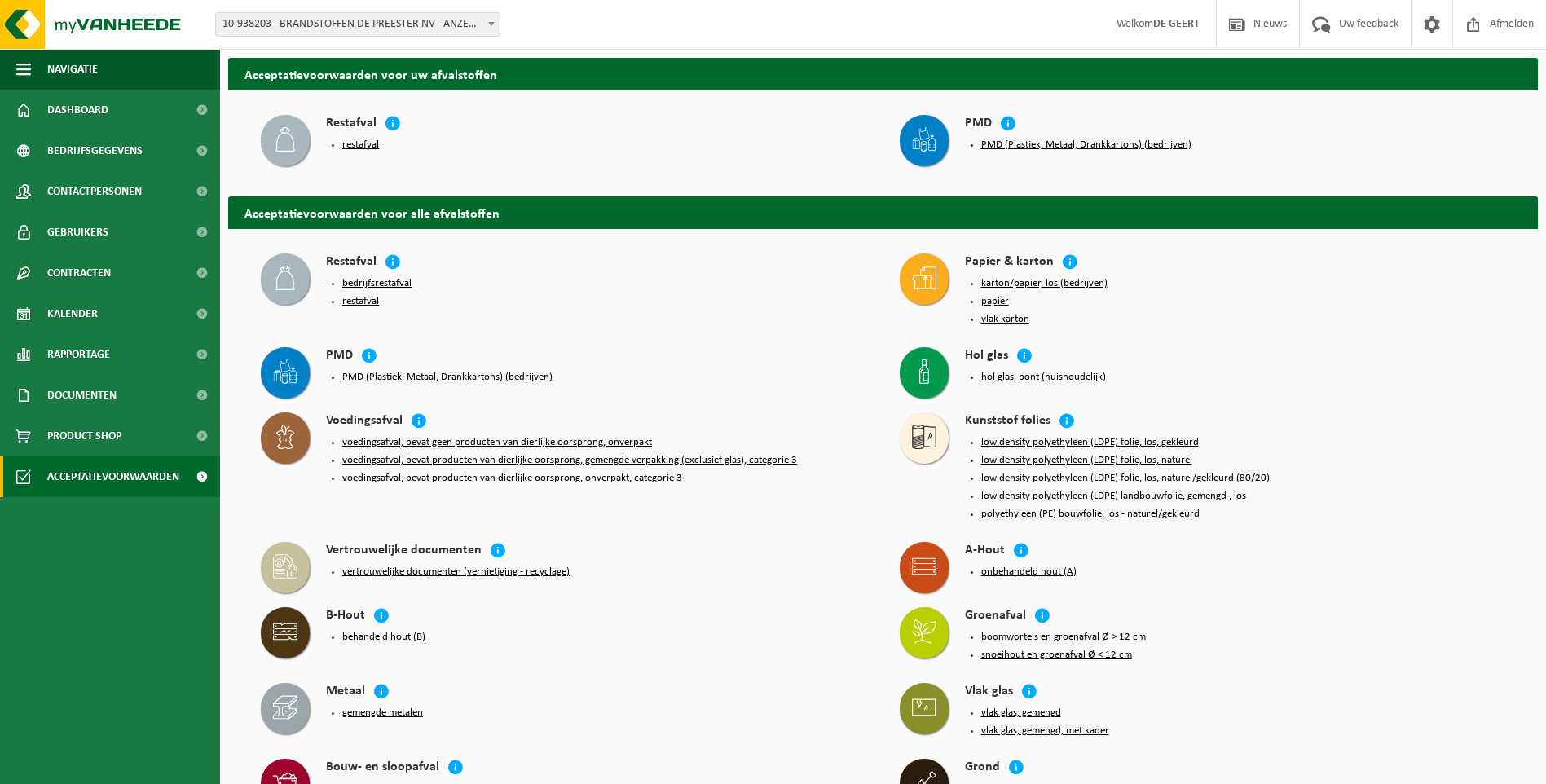
click at [381, 258] on div "Restafval" at bounding box center [596, 262] width 541 height 19
click at [392, 256] on icon at bounding box center [392, 261] width 16 height 16
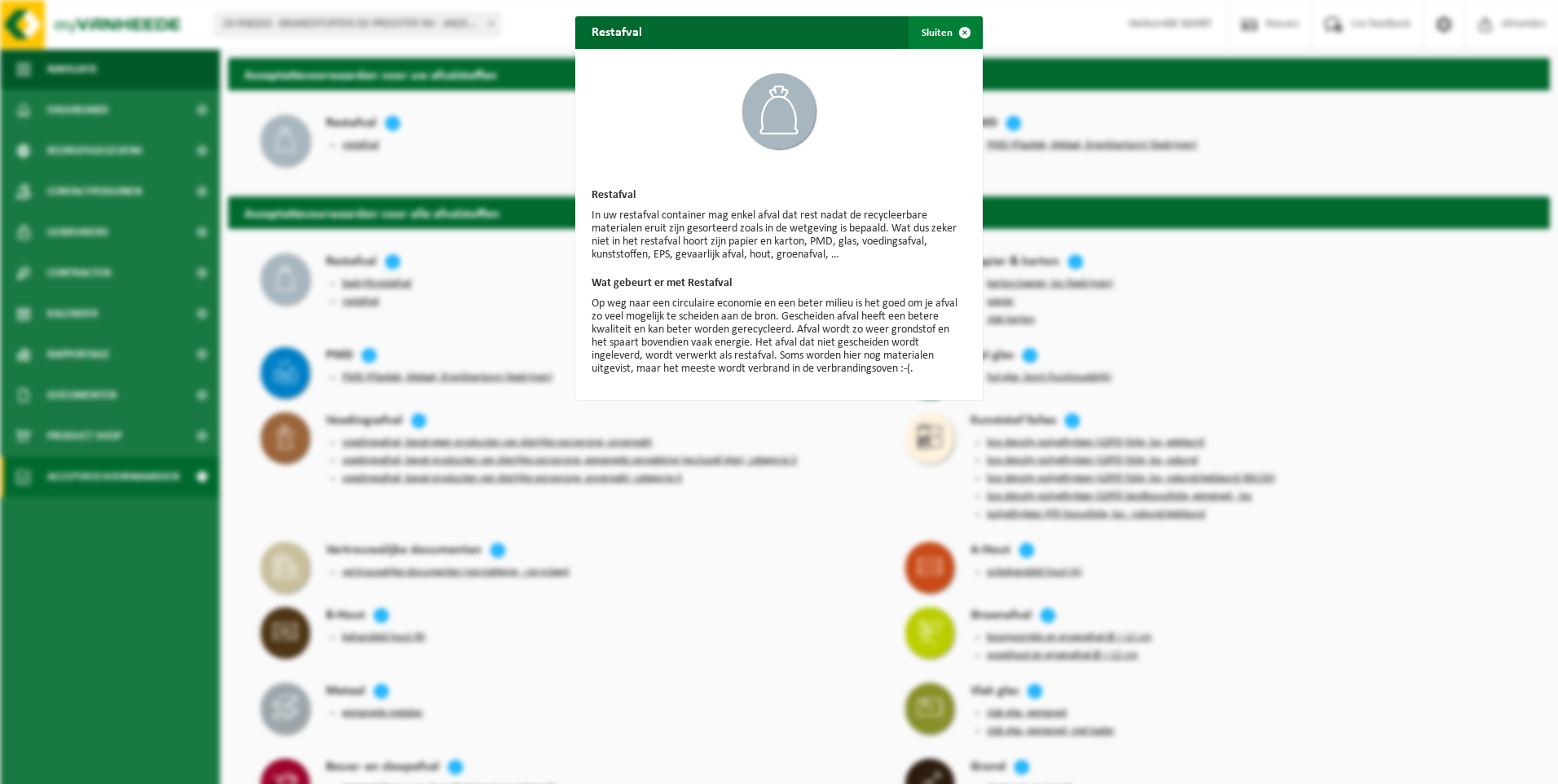
click at [962, 27] on span "button" at bounding box center [964, 32] width 33 height 33
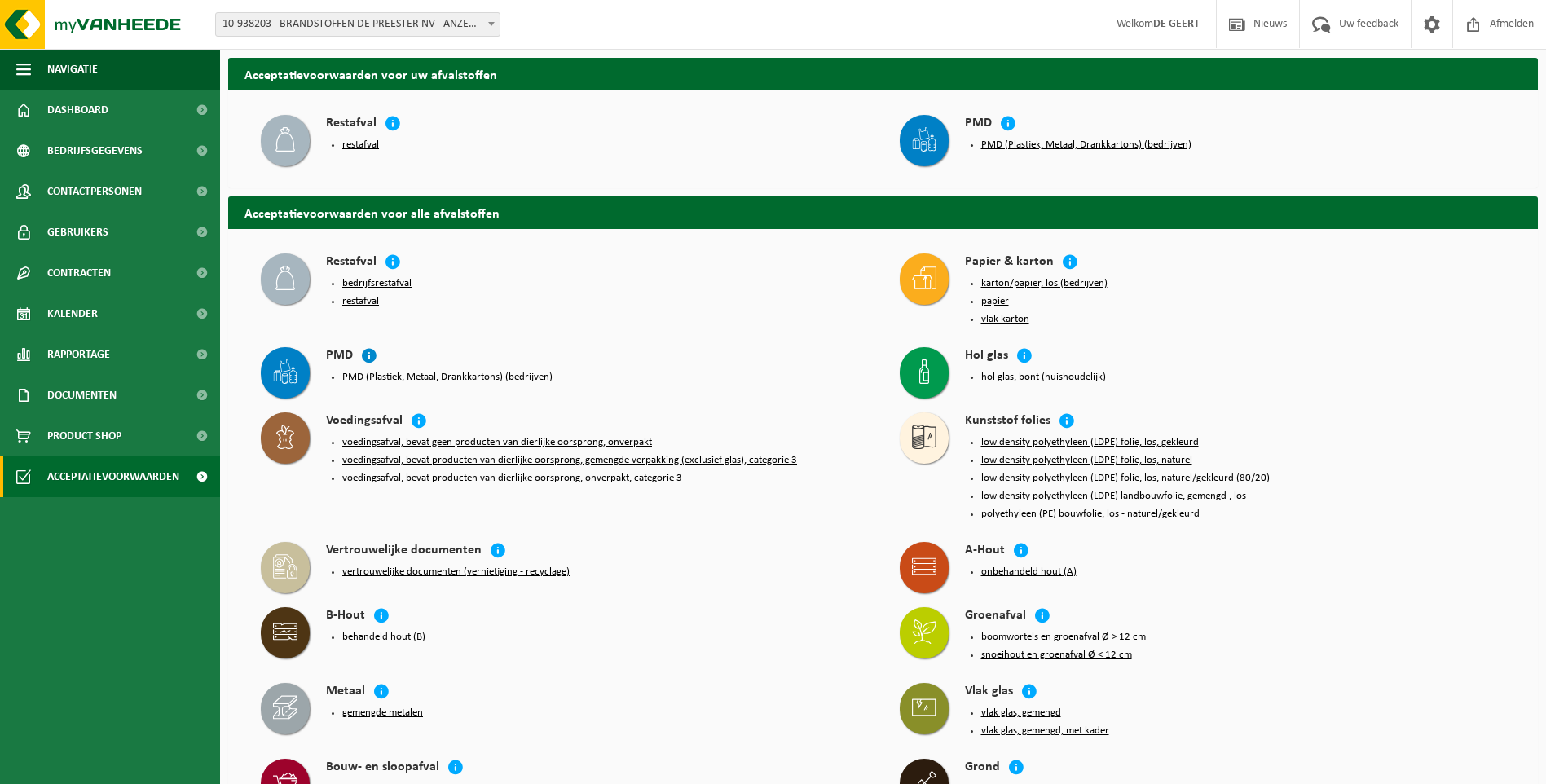
click at [367, 353] on icon at bounding box center [369, 355] width 16 height 16
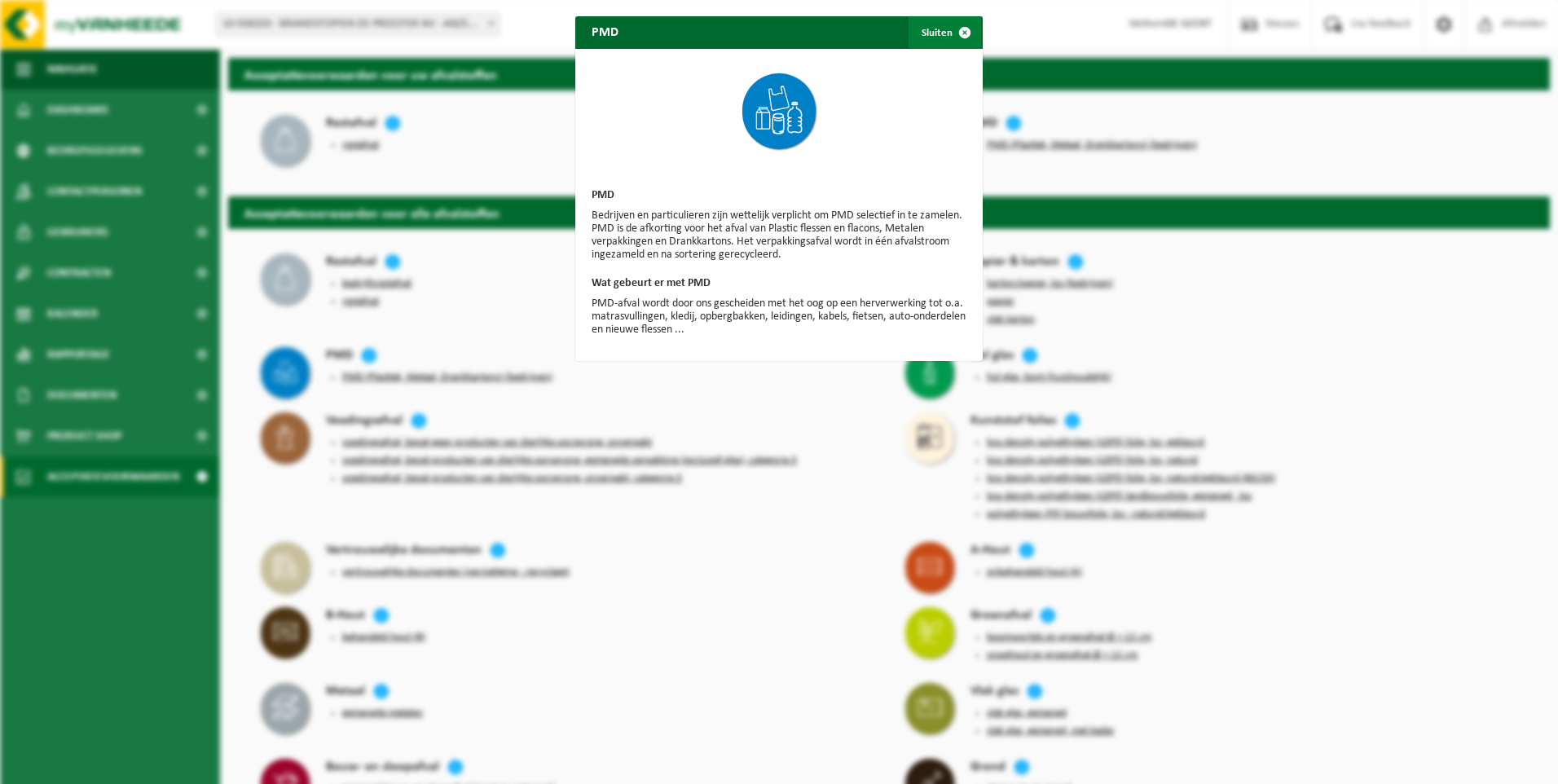
click at [961, 29] on span "button" at bounding box center [964, 32] width 33 height 33
